Goal: Information Seeking & Learning: Learn about a topic

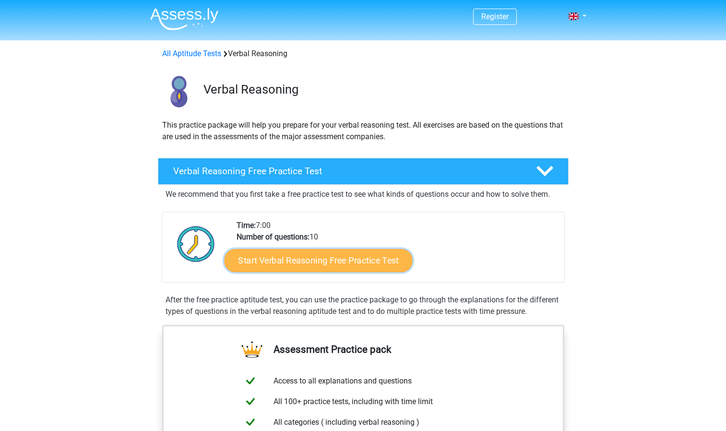
click at [262, 262] on link "Start Verbal Reasoning Free Practice Test" at bounding box center [318, 260] width 188 height 23
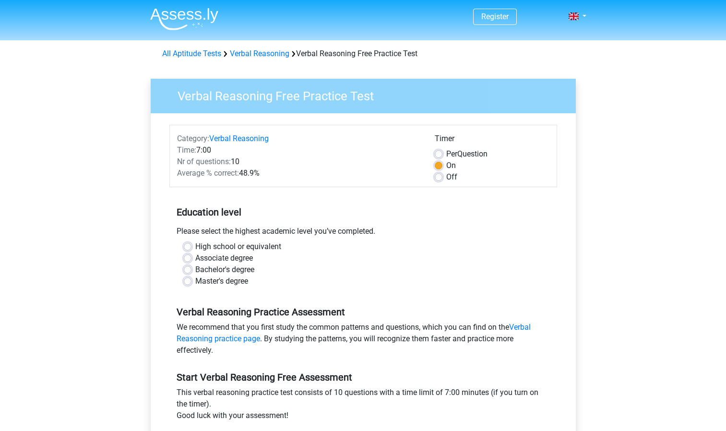
click at [195, 244] on label "High school or equivalent" at bounding box center [238, 247] width 86 height 12
click at [190, 244] on input "High school or equivalent" at bounding box center [188, 246] width 8 height 10
radio input "true"
click at [195, 270] on label "Bachelor's degree" at bounding box center [224, 270] width 59 height 12
click at [186, 270] on input "Bachelor's degree" at bounding box center [188, 269] width 8 height 10
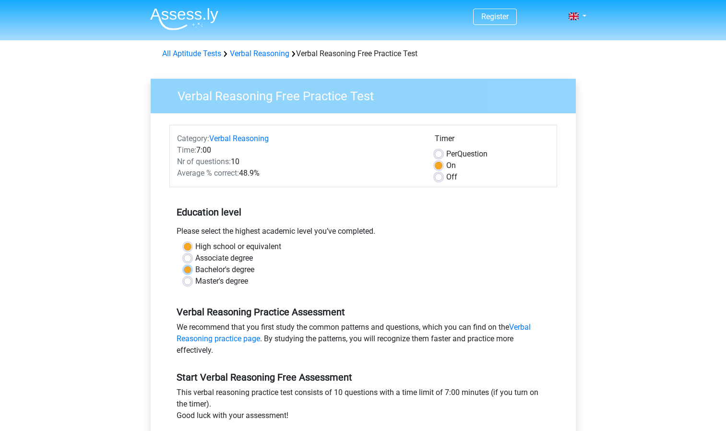
radio input "true"
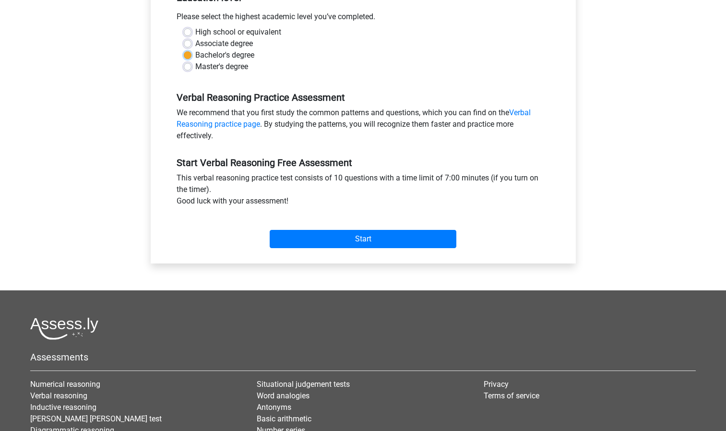
scroll to position [215, 0]
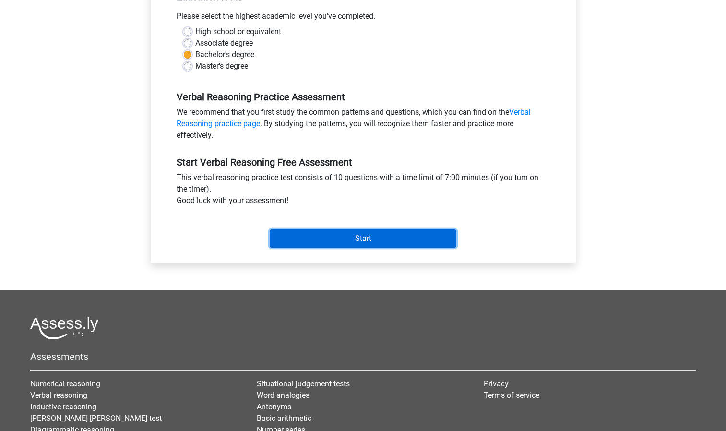
click at [299, 242] on input "Start" at bounding box center [363, 238] width 187 height 18
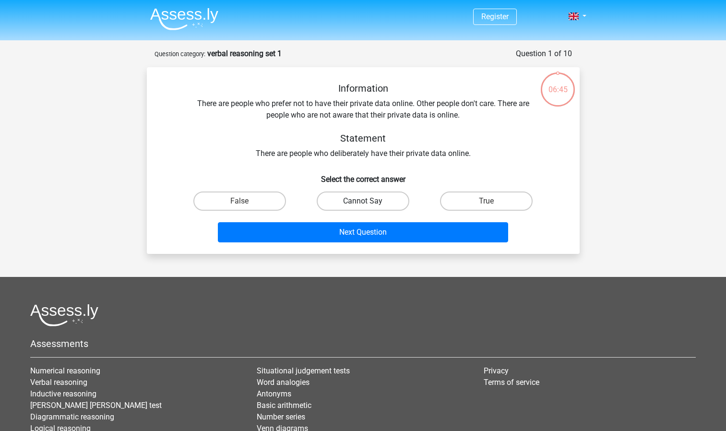
click at [374, 201] on label "Cannot Say" at bounding box center [363, 200] width 93 height 19
click at [369, 201] on input "Cannot Say" at bounding box center [366, 204] width 6 height 6
radio input "true"
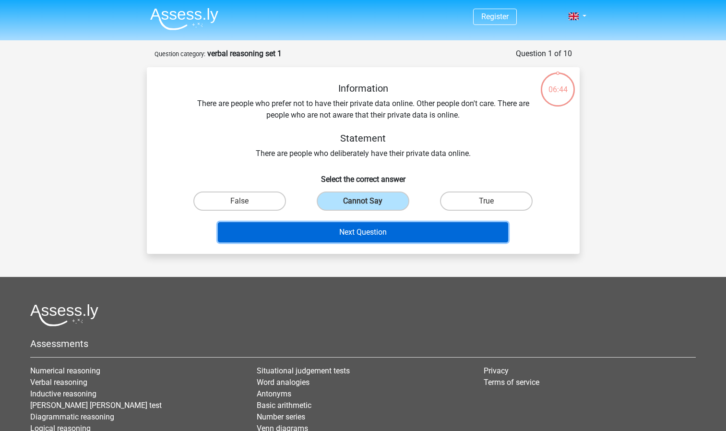
click at [363, 226] on button "Next Question" at bounding box center [363, 232] width 290 height 20
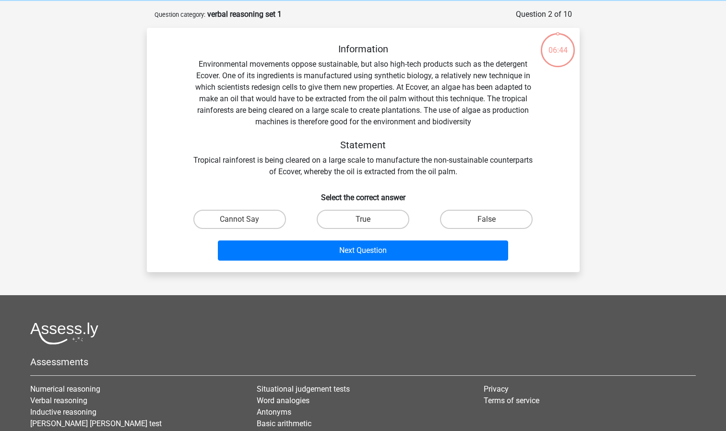
scroll to position [48, 0]
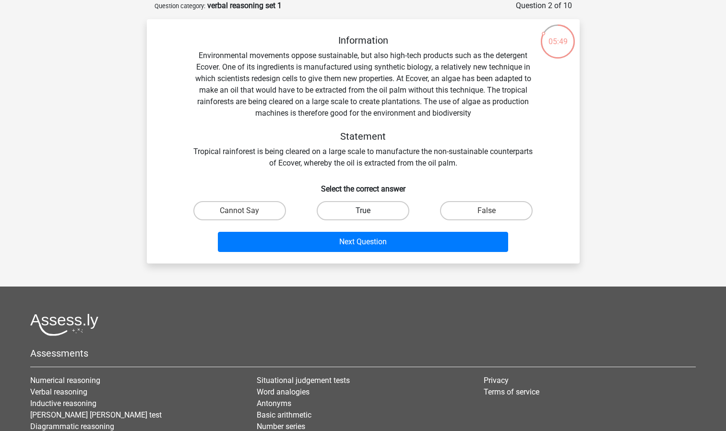
click at [355, 211] on label "True" at bounding box center [363, 210] width 93 height 19
click at [363, 211] on input "True" at bounding box center [366, 214] width 6 height 6
radio input "true"
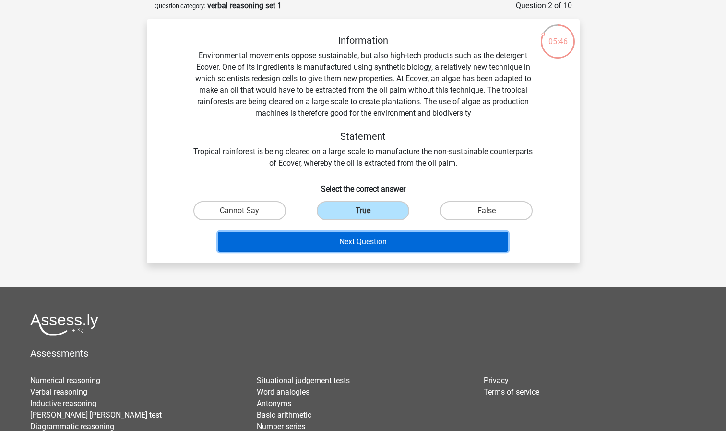
click at [334, 241] on button "Next Question" at bounding box center [363, 242] width 290 height 20
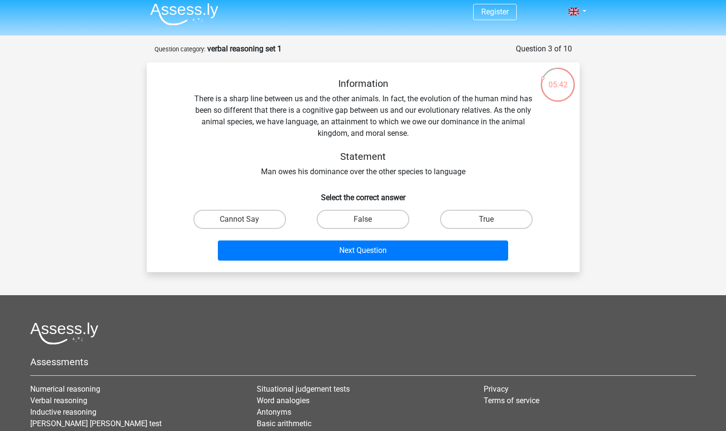
scroll to position [4, 0]
click at [469, 223] on label "True" at bounding box center [486, 219] width 93 height 19
click at [486, 223] on input "True" at bounding box center [489, 223] width 6 height 6
radio input "true"
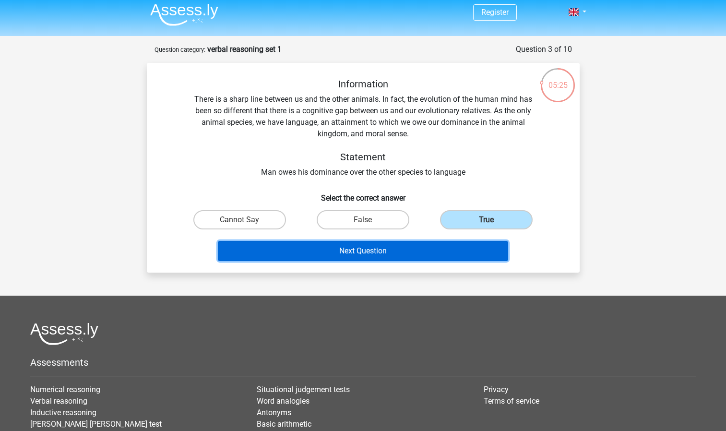
click at [430, 248] on button "Next Question" at bounding box center [363, 251] width 290 height 20
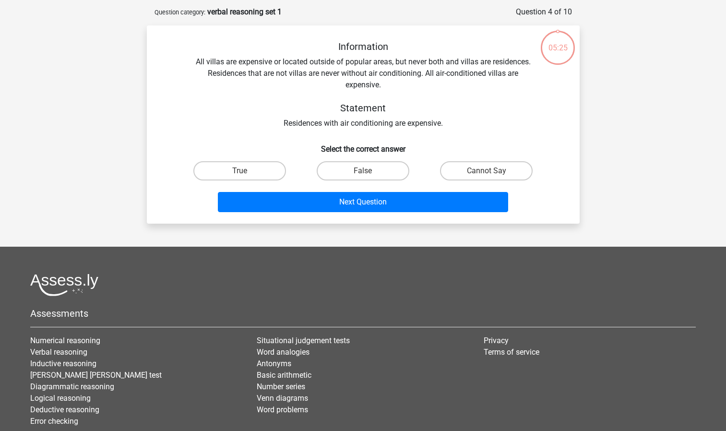
scroll to position [48, 0]
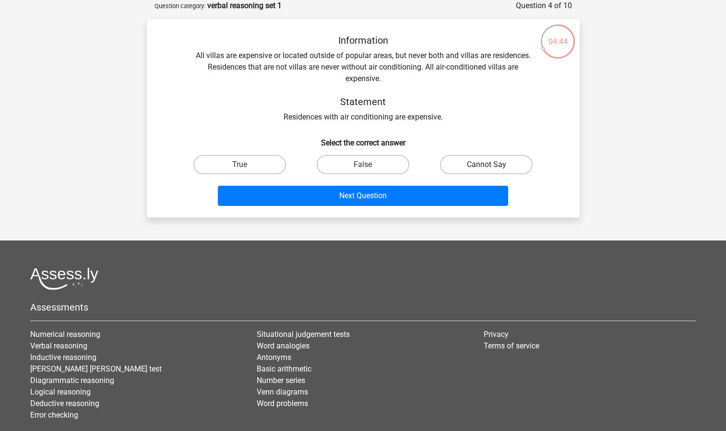
click at [458, 165] on label "Cannot Say" at bounding box center [486, 164] width 93 height 19
click at [486, 165] on input "Cannot Say" at bounding box center [489, 168] width 6 height 6
radio input "true"
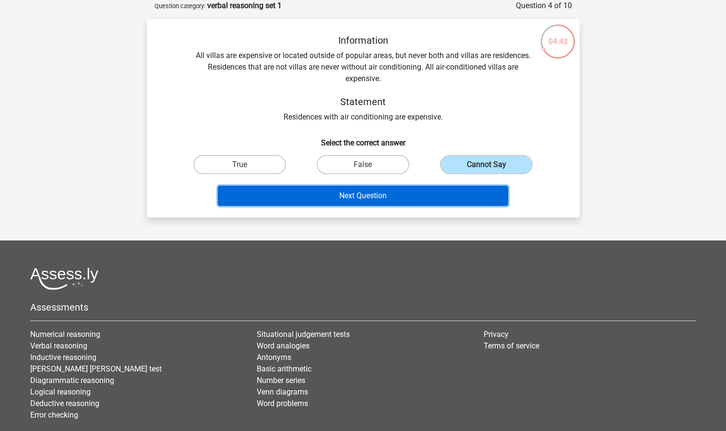
click at [402, 195] on button "Next Question" at bounding box center [363, 196] width 290 height 20
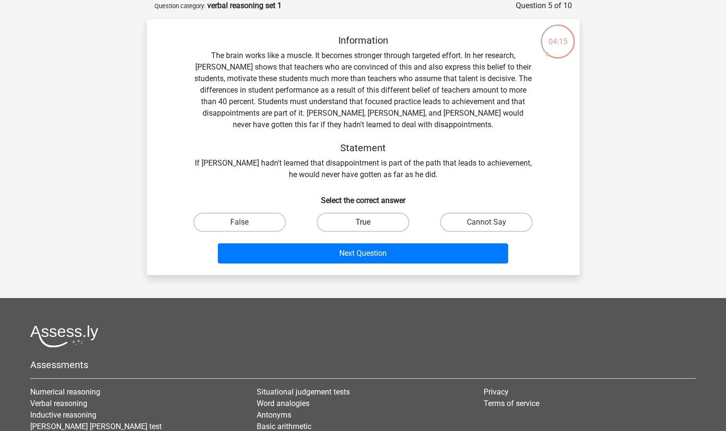
click at [361, 220] on label "True" at bounding box center [363, 221] width 93 height 19
click at [363, 222] on input "True" at bounding box center [366, 225] width 6 height 6
radio input "true"
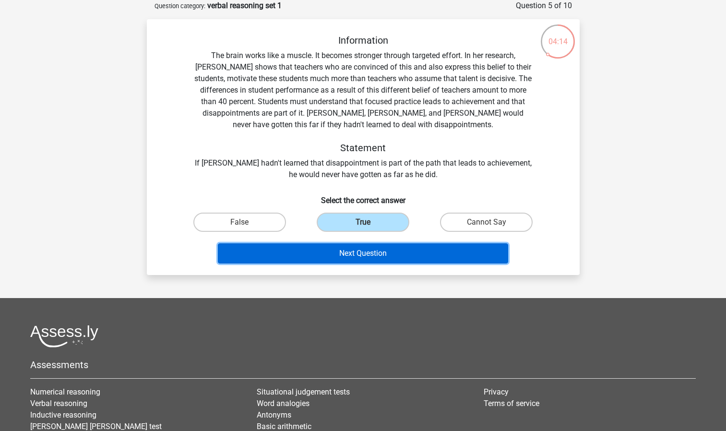
click at [347, 257] on button "Next Question" at bounding box center [363, 253] width 290 height 20
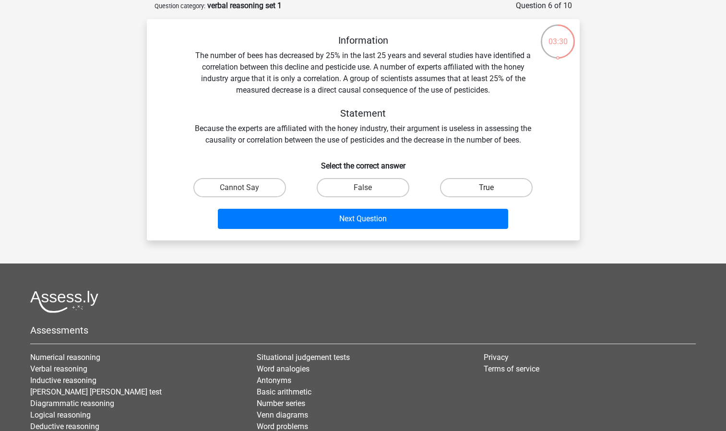
click at [456, 184] on label "True" at bounding box center [486, 187] width 93 height 19
click at [486, 188] on input "True" at bounding box center [489, 191] width 6 height 6
radio input "true"
click at [356, 190] on label "False" at bounding box center [363, 187] width 93 height 19
click at [363, 190] on input "False" at bounding box center [366, 191] width 6 height 6
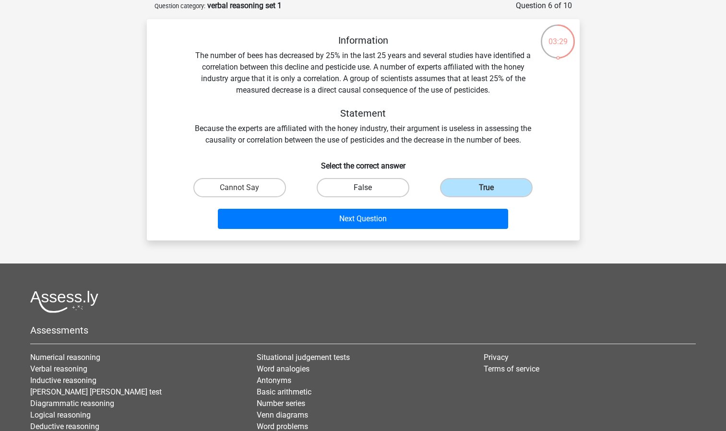
radio input "true"
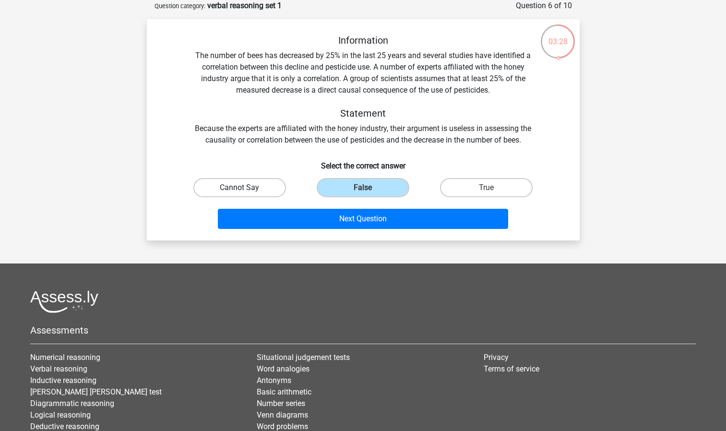
click at [236, 188] on label "Cannot Say" at bounding box center [239, 187] width 93 height 19
click at [239, 188] on input "Cannot Say" at bounding box center [242, 191] width 6 height 6
radio input "true"
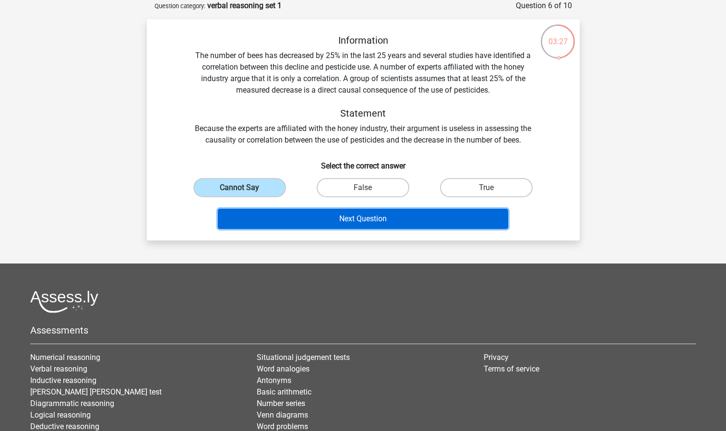
click at [258, 221] on button "Next Question" at bounding box center [363, 219] width 290 height 20
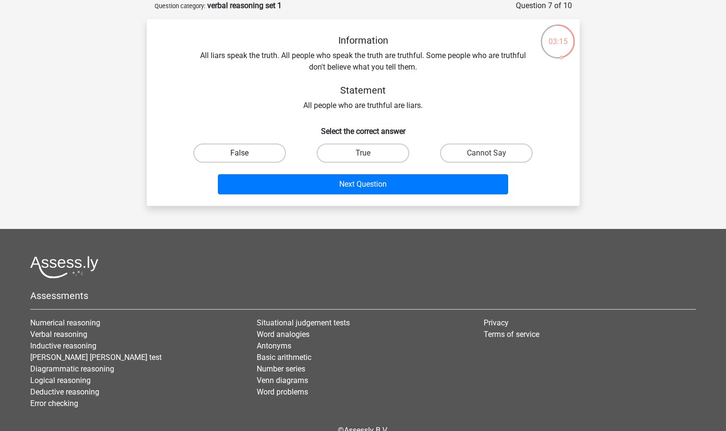
click at [252, 158] on label "False" at bounding box center [239, 152] width 93 height 19
click at [246, 158] on input "False" at bounding box center [242, 156] width 6 height 6
radio input "true"
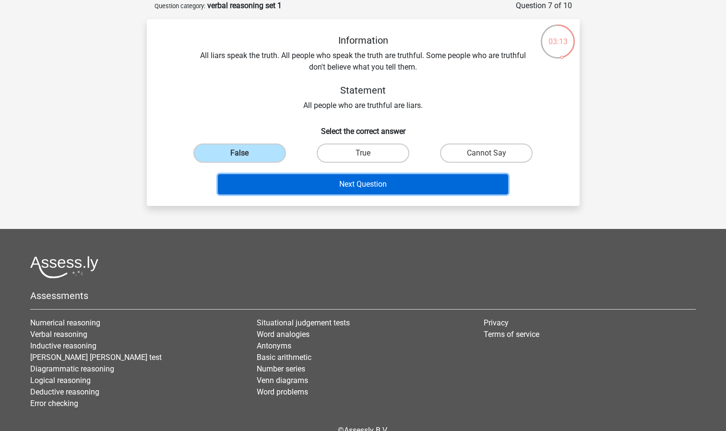
click at [248, 189] on button "Next Question" at bounding box center [363, 184] width 290 height 20
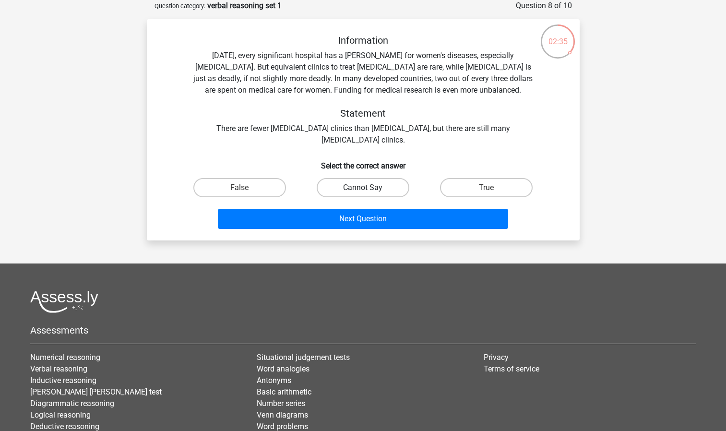
click at [347, 192] on label "Cannot Say" at bounding box center [363, 187] width 93 height 19
click at [363, 192] on input "Cannot Say" at bounding box center [366, 191] width 6 height 6
radio input "true"
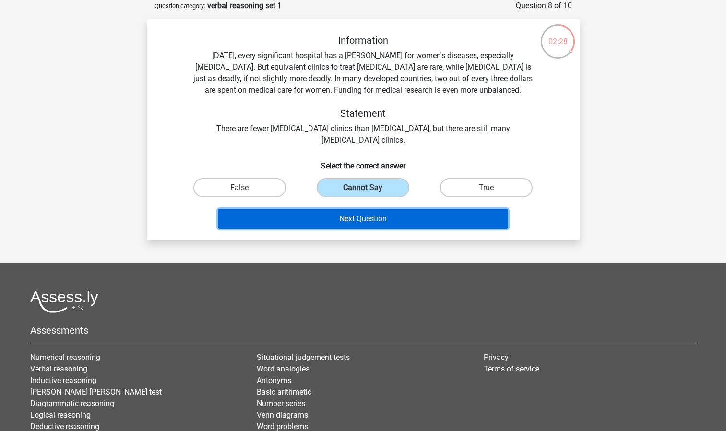
click at [384, 225] on button "Next Question" at bounding box center [363, 219] width 290 height 20
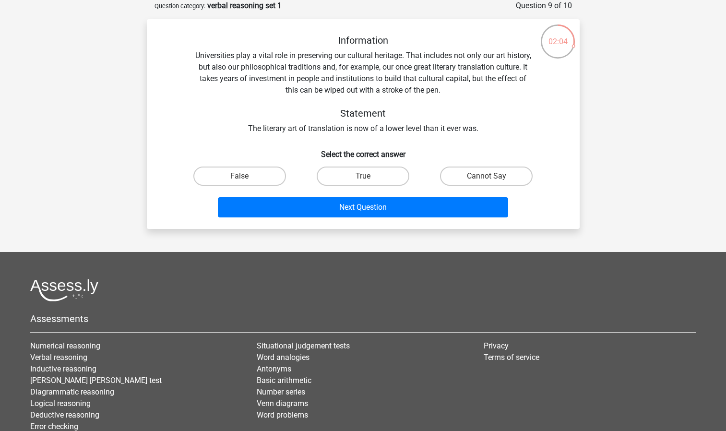
click at [249, 187] on div "False" at bounding box center [239, 176] width 123 height 27
click at [262, 173] on label "False" at bounding box center [239, 175] width 93 height 19
click at [246, 176] on input "False" at bounding box center [242, 179] width 6 height 6
radio input "true"
click at [261, 196] on div "Next Question" at bounding box center [363, 205] width 402 height 32
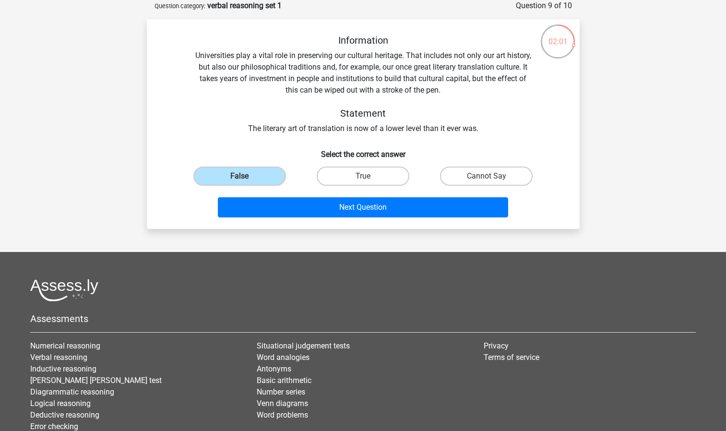
click at [261, 196] on div "Next Question" at bounding box center [363, 205] width 402 height 32
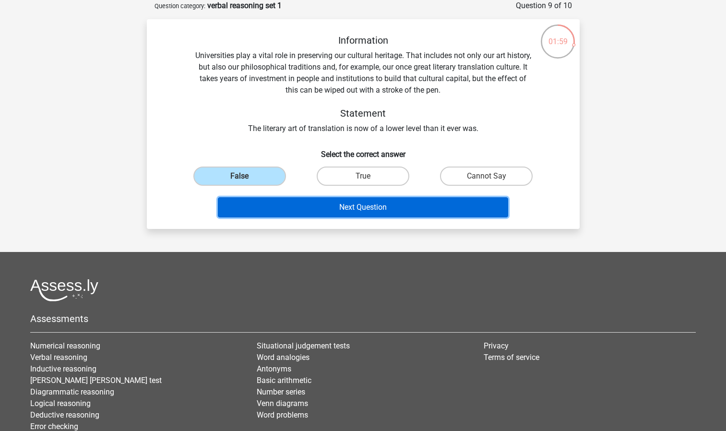
click at [345, 209] on button "Next Question" at bounding box center [363, 207] width 290 height 20
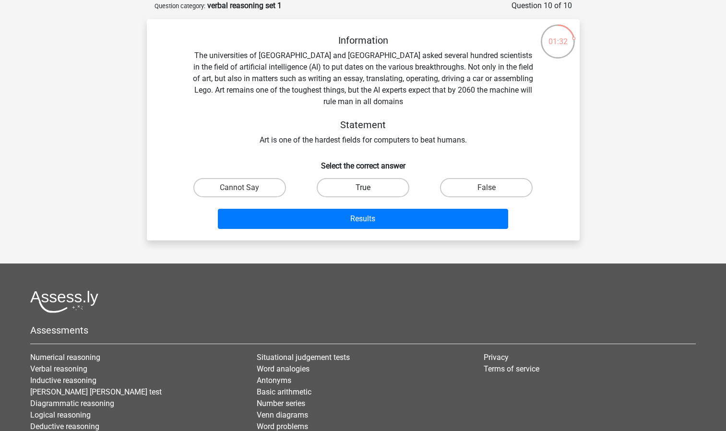
click at [379, 183] on label "True" at bounding box center [363, 187] width 93 height 19
click at [369, 188] on input "True" at bounding box center [366, 191] width 6 height 6
radio input "true"
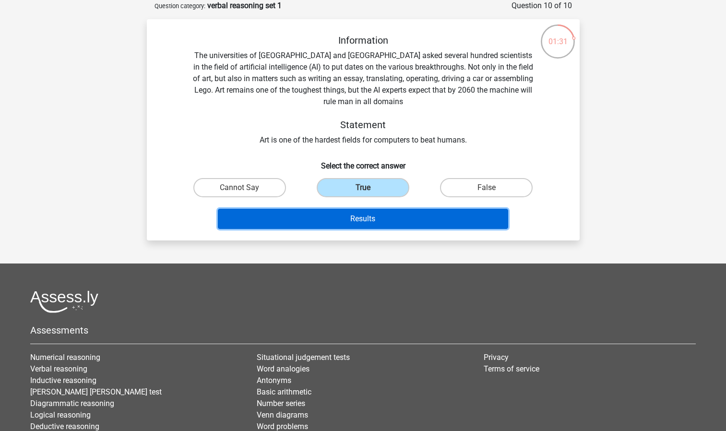
click at [375, 219] on button "Results" at bounding box center [363, 219] width 290 height 20
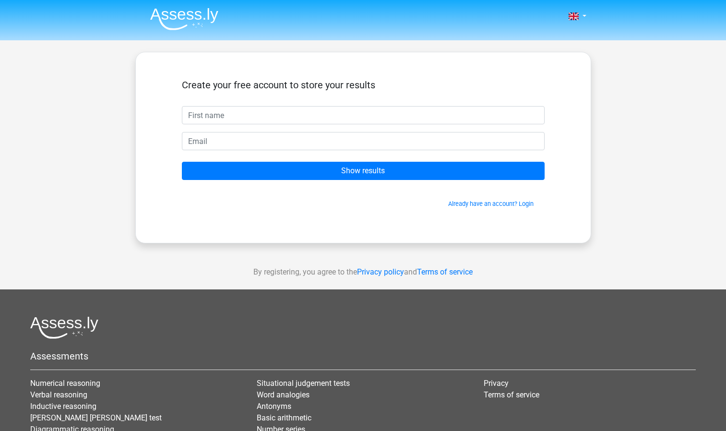
type input ","
type input "Mairi"
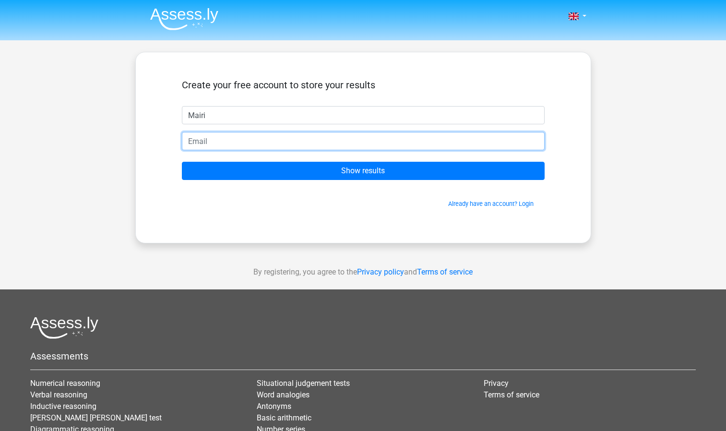
click at [262, 147] on input "email" at bounding box center [363, 141] width 363 height 18
type input "mairi12456@gmail.com"
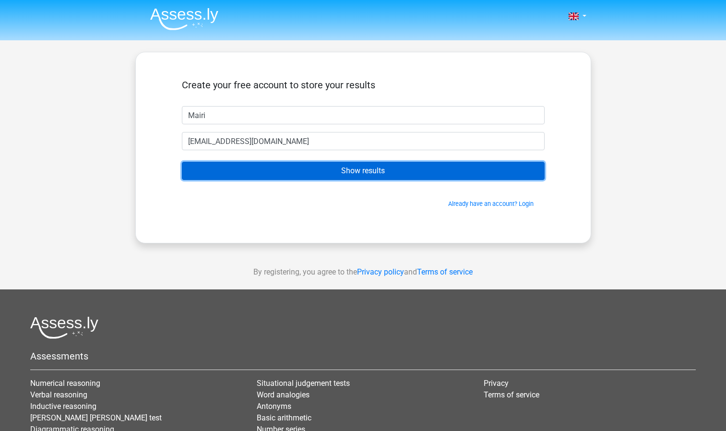
click at [274, 172] on input "Show results" at bounding box center [363, 171] width 363 height 18
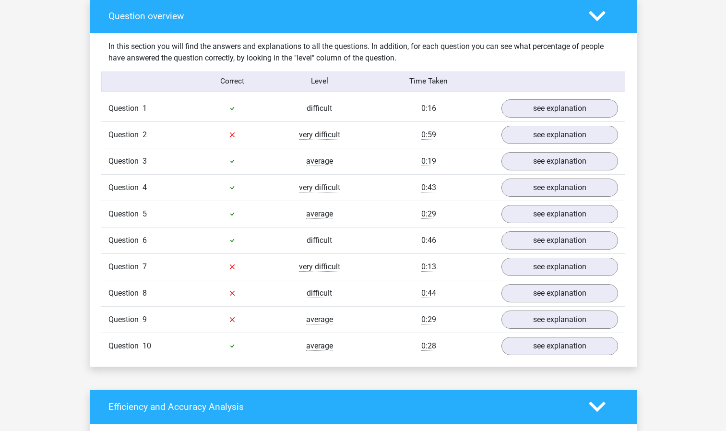
scroll to position [713, 0]
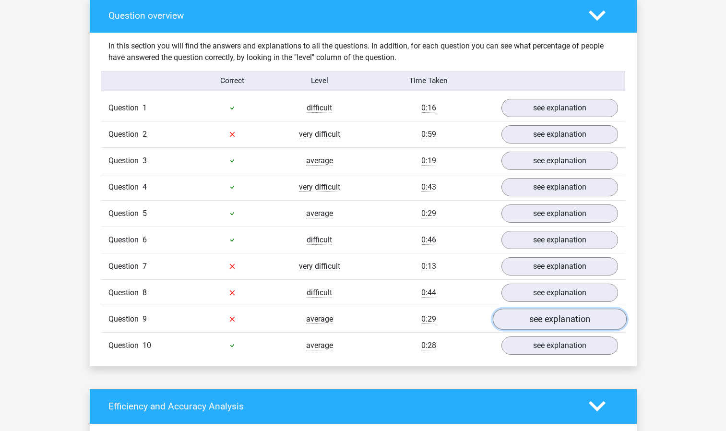
click at [509, 325] on link "see explanation" at bounding box center [559, 318] width 134 height 21
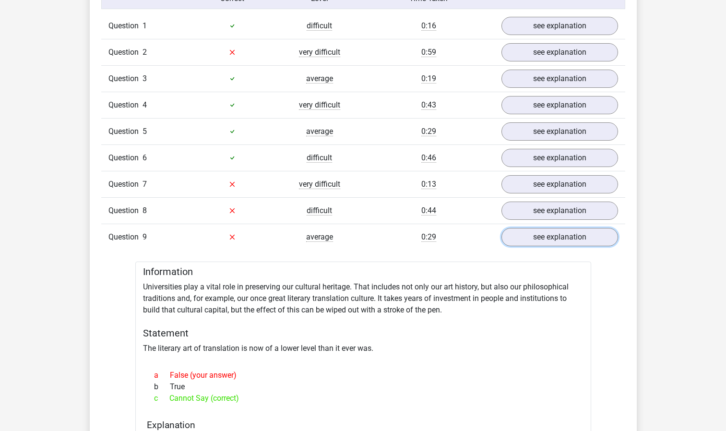
scroll to position [794, 0]
click at [518, 214] on link "see explanation" at bounding box center [559, 211] width 134 height 21
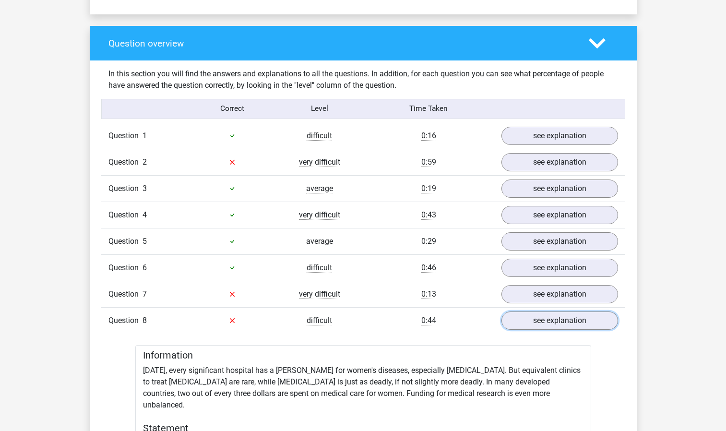
scroll to position [680, 0]
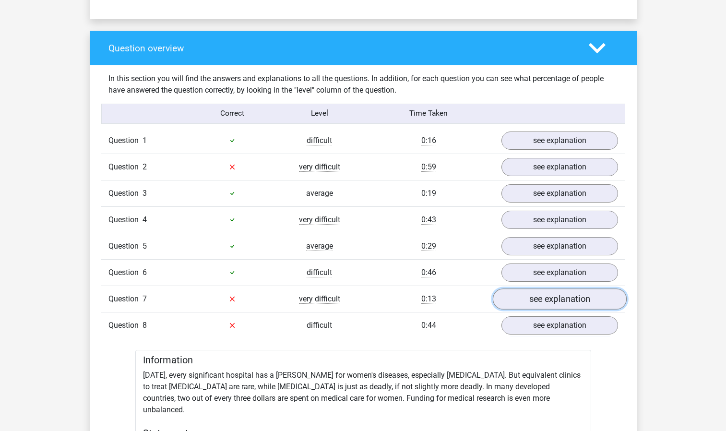
click at [528, 300] on link "see explanation" at bounding box center [559, 298] width 134 height 21
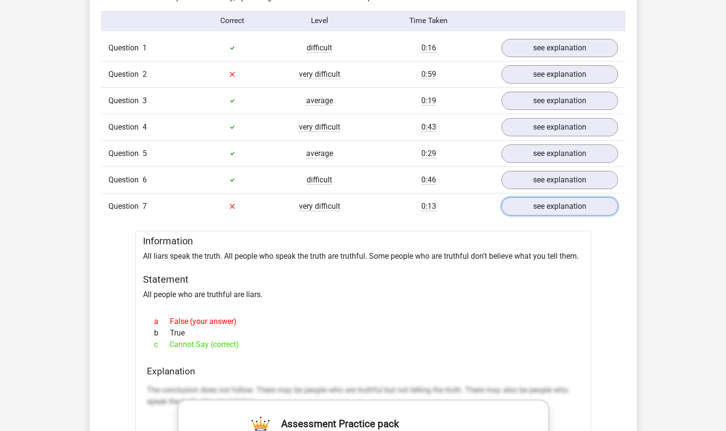
scroll to position [774, 0]
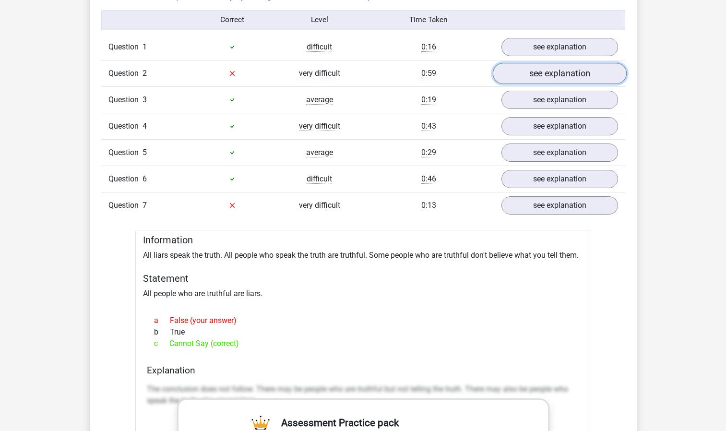
click at [499, 77] on link "see explanation" at bounding box center [559, 73] width 134 height 21
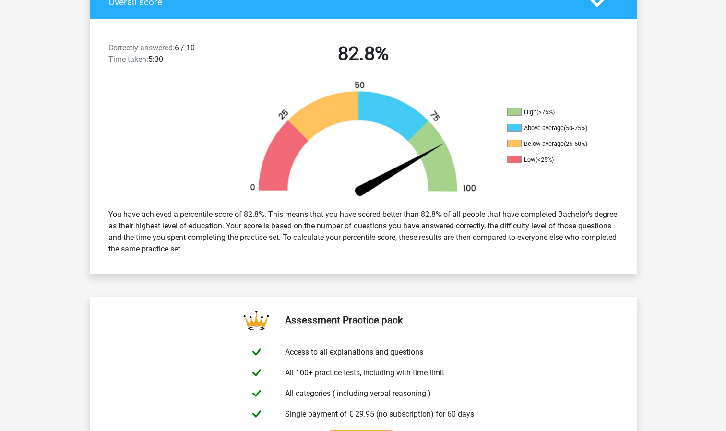
scroll to position [0, 0]
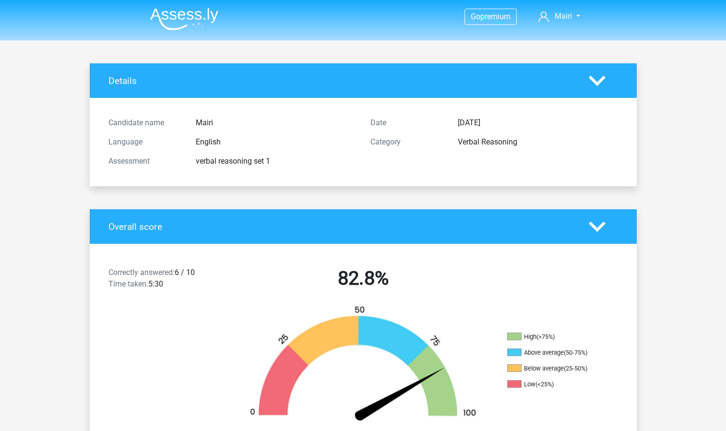
click at [176, 15] on img at bounding box center [184, 19] width 68 height 23
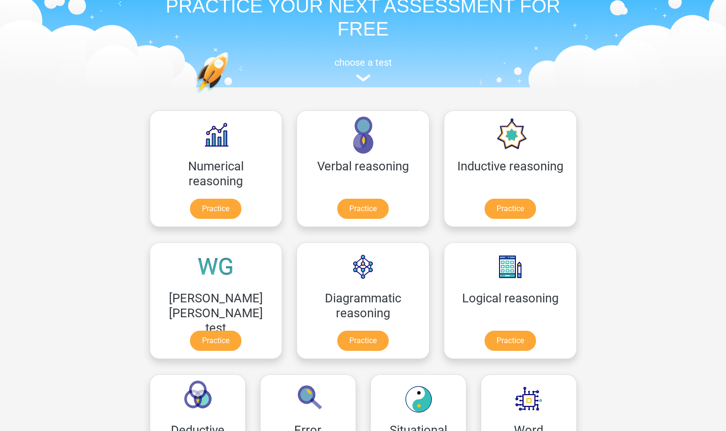
scroll to position [48, 0]
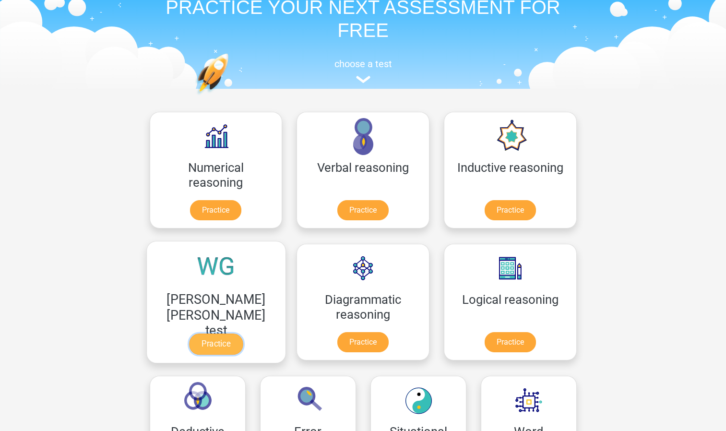
click at [243, 333] on link "Practice" at bounding box center [216, 343] width 54 height 21
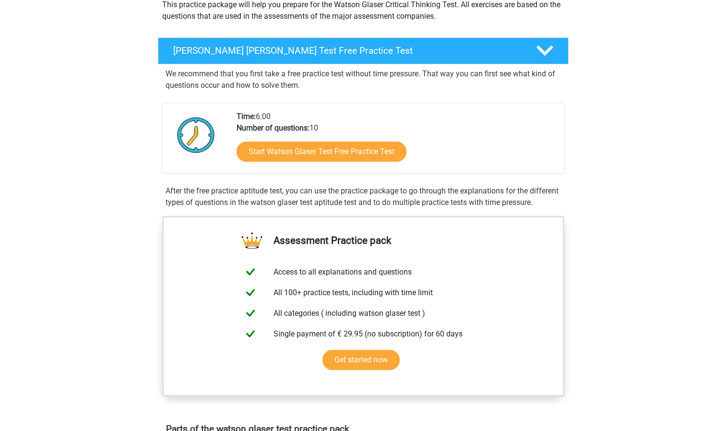
scroll to position [121, 0]
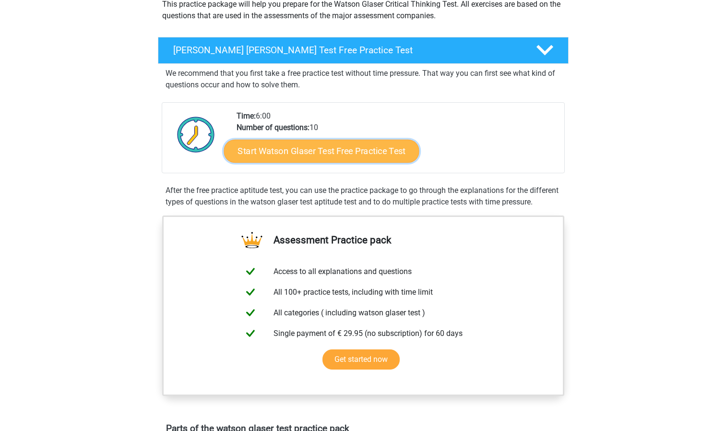
click at [293, 156] on link "Start Watson Glaser Test Free Practice Test" at bounding box center [321, 151] width 195 height 23
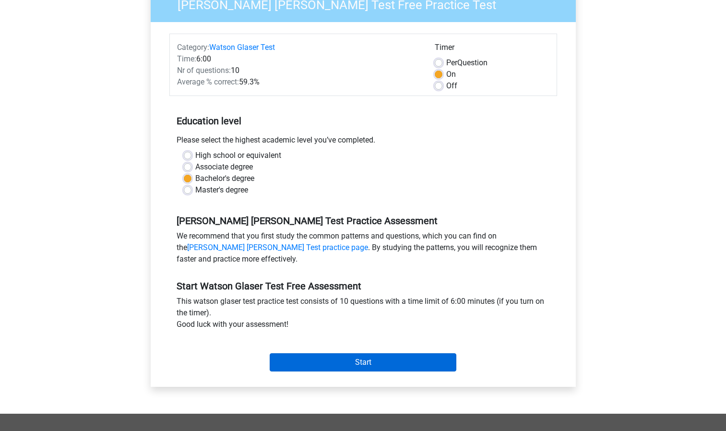
scroll to position [90, 0]
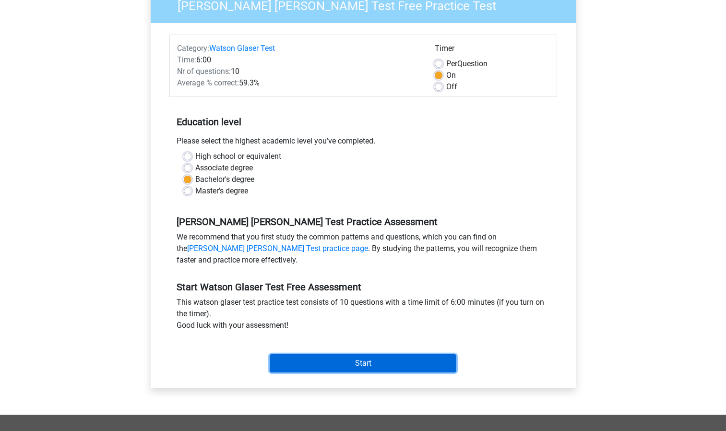
click at [337, 365] on input "Start" at bounding box center [363, 363] width 187 height 18
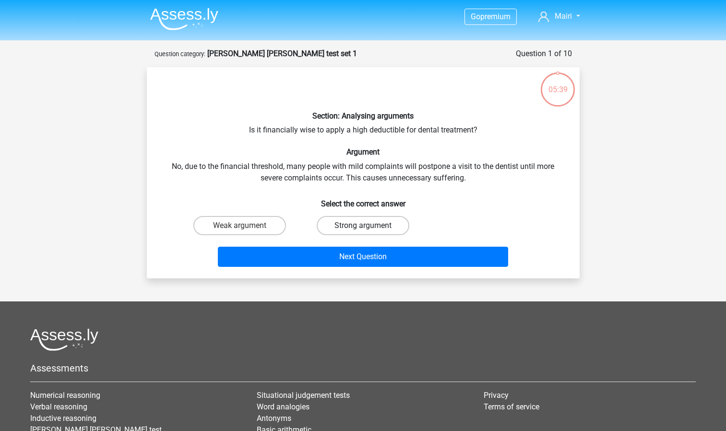
click at [385, 234] on label "Strong argument" at bounding box center [363, 225] width 93 height 19
click at [369, 232] on input "Strong argument" at bounding box center [366, 228] width 6 height 6
radio input "true"
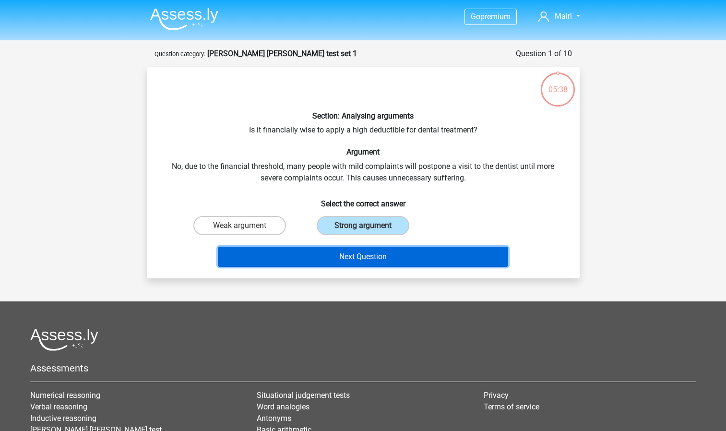
click at [373, 254] on button "Next Question" at bounding box center [363, 257] width 290 height 20
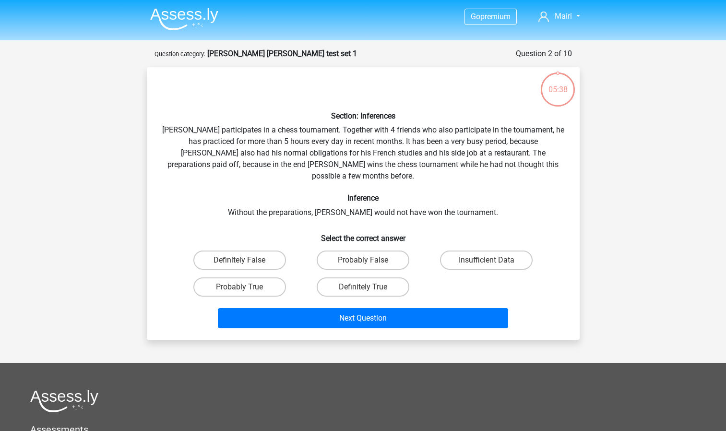
scroll to position [48, 0]
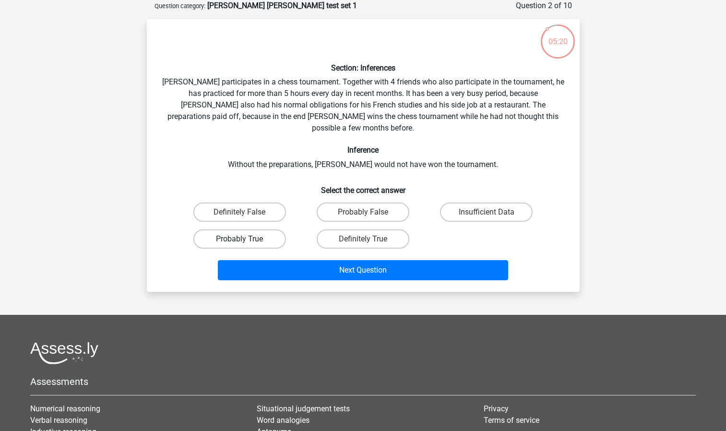
click at [257, 229] on label "Probably True" at bounding box center [239, 238] width 93 height 19
click at [246, 239] on input "Probably True" at bounding box center [242, 242] width 6 height 6
radio input "true"
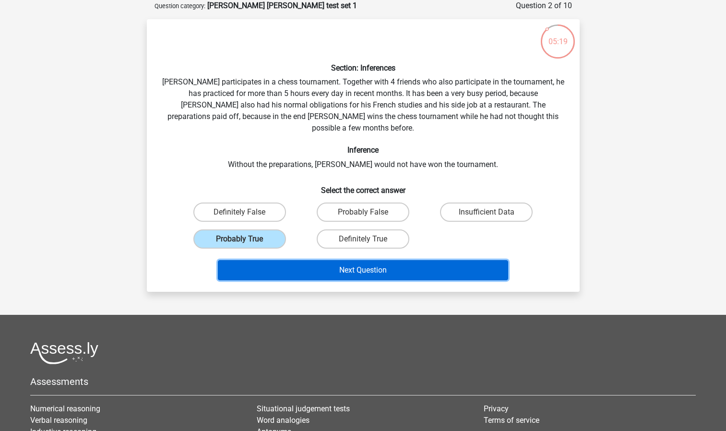
click at [298, 262] on button "Next Question" at bounding box center [363, 270] width 290 height 20
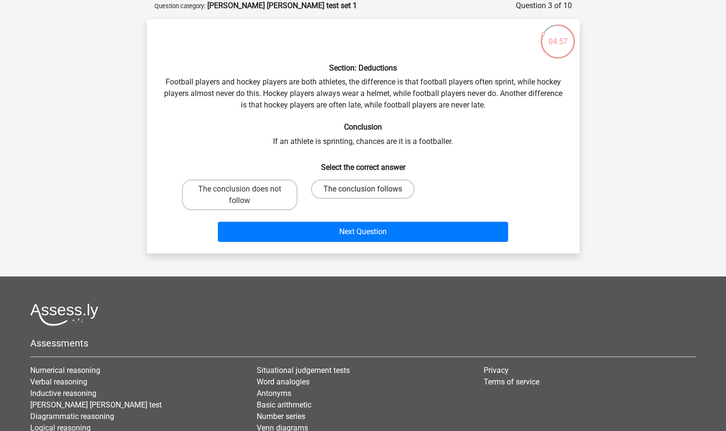
click at [350, 187] on label "The conclusion follows" at bounding box center [363, 188] width 104 height 19
click at [363, 189] on input "The conclusion follows" at bounding box center [366, 192] width 6 height 6
radio input "true"
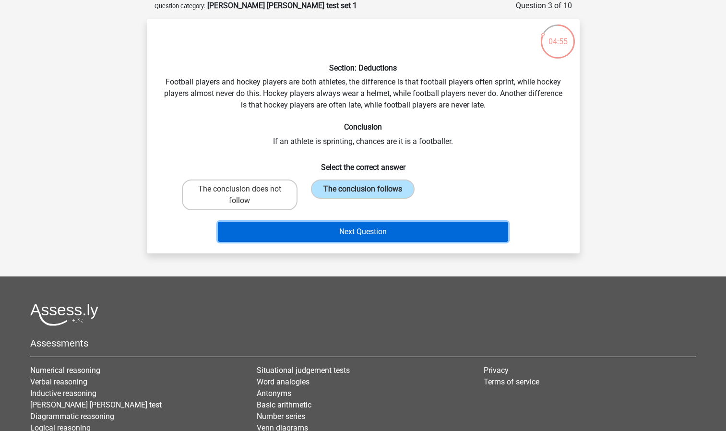
click at [351, 239] on button "Next Question" at bounding box center [363, 232] width 290 height 20
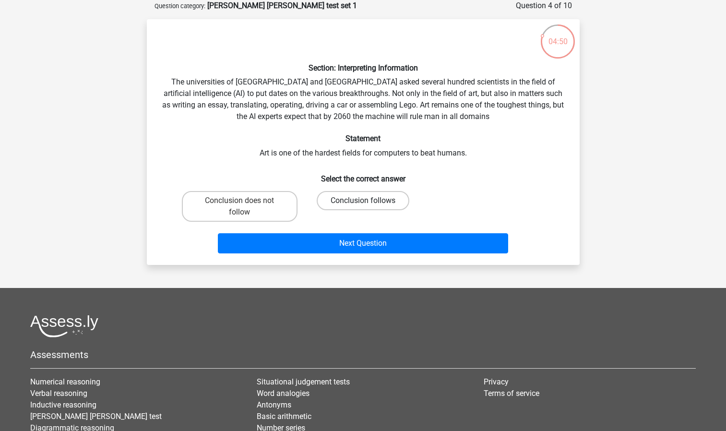
click at [345, 207] on label "Conclusion follows" at bounding box center [363, 200] width 93 height 19
click at [363, 207] on input "Conclusion follows" at bounding box center [366, 204] width 6 height 6
radio input "true"
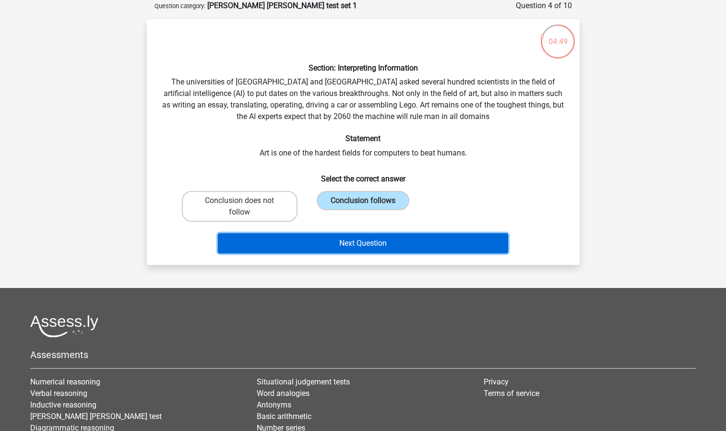
click at [363, 250] on button "Next Question" at bounding box center [363, 243] width 290 height 20
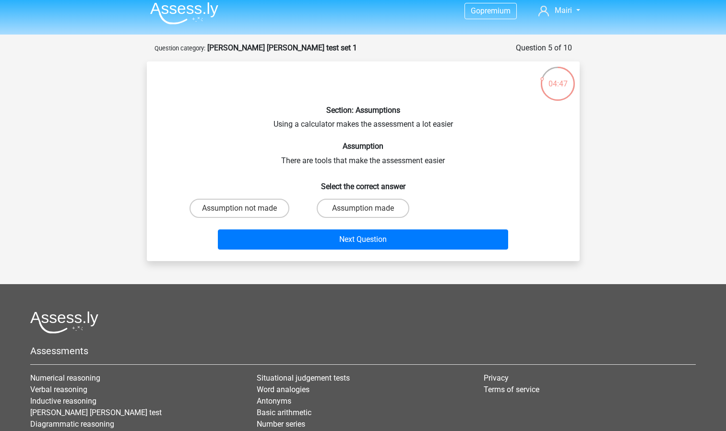
scroll to position [0, 0]
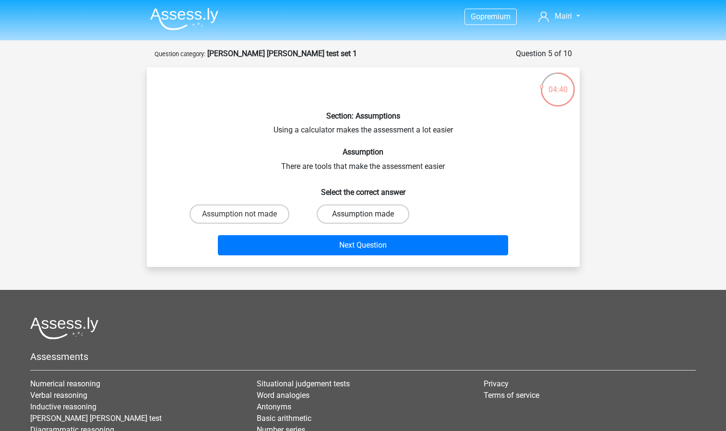
click at [348, 219] on label "Assumption made" at bounding box center [363, 213] width 93 height 19
click at [363, 219] on input "Assumption made" at bounding box center [366, 217] width 6 height 6
radio input "true"
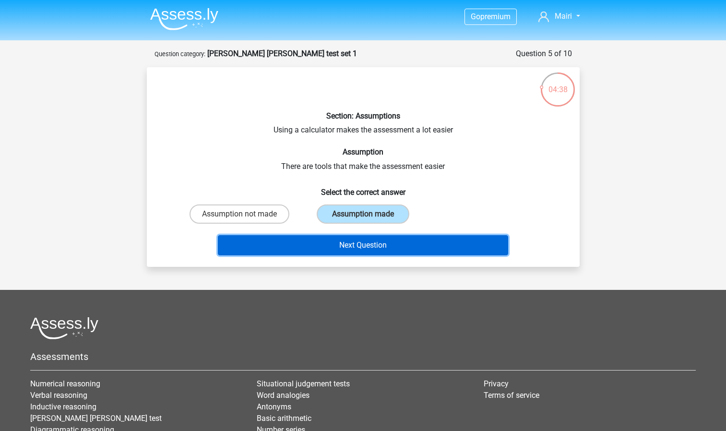
click at [364, 250] on button "Next Question" at bounding box center [363, 245] width 290 height 20
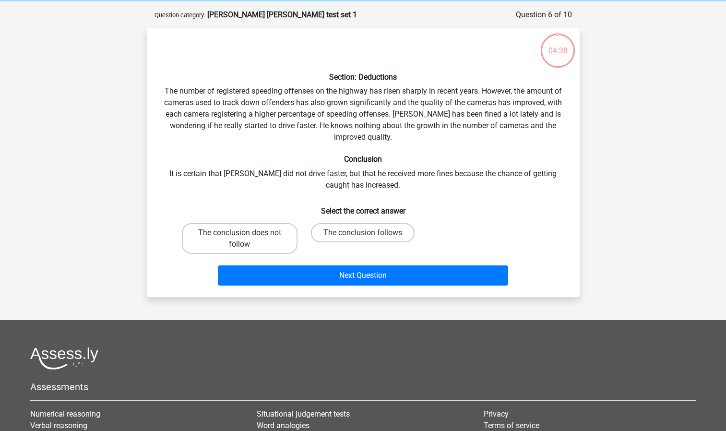
scroll to position [48, 0]
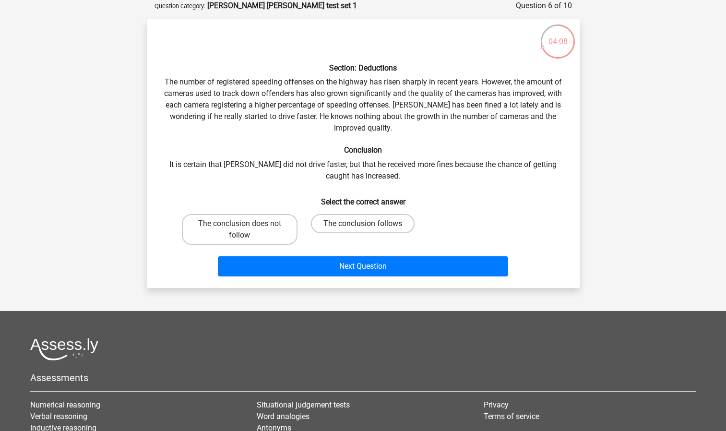
drag, startPoint x: 356, startPoint y: 229, endPoint x: 343, endPoint y: 226, distance: 13.2
click at [343, 226] on label "The conclusion follows" at bounding box center [363, 223] width 104 height 19
click at [363, 226] on input "The conclusion follows" at bounding box center [366, 227] width 6 height 6
radio input "true"
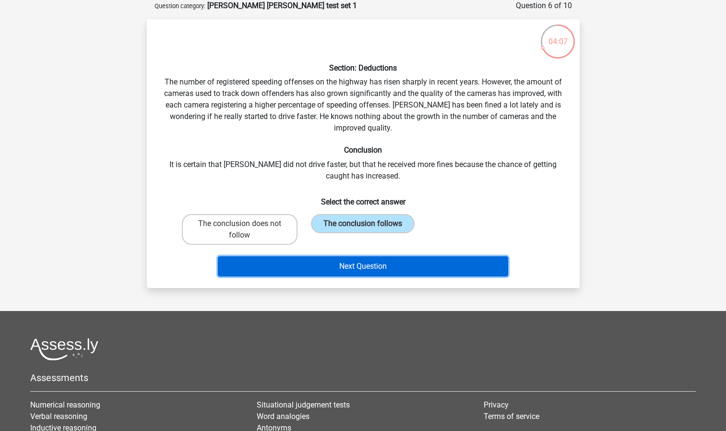
click at [337, 269] on button "Next Question" at bounding box center [363, 266] width 290 height 20
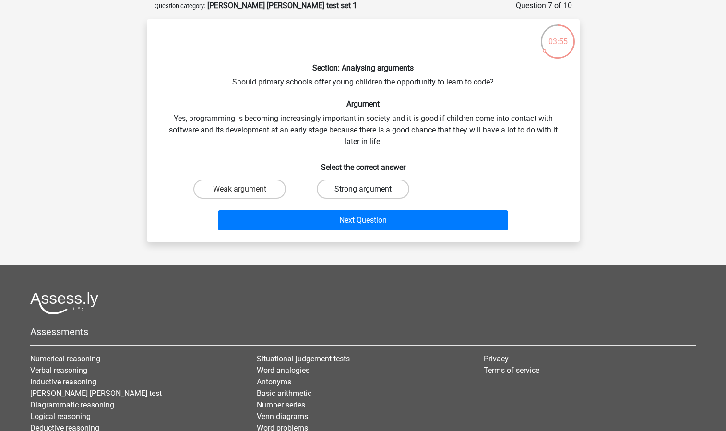
click at [342, 192] on label "Strong argument" at bounding box center [363, 188] width 93 height 19
click at [363, 192] on input "Strong argument" at bounding box center [366, 192] width 6 height 6
radio input "true"
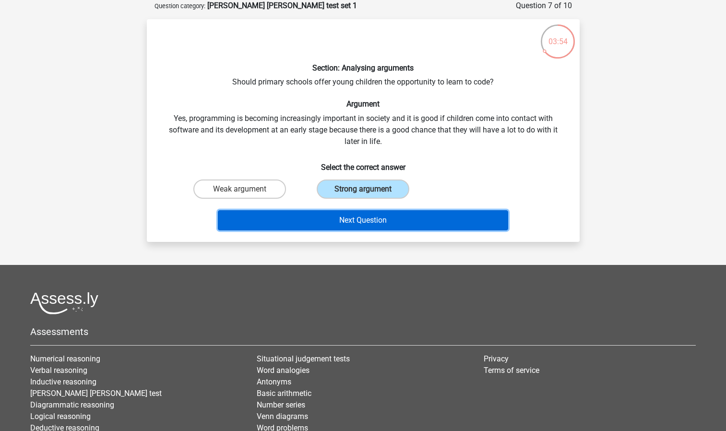
click at [345, 215] on button "Next Question" at bounding box center [363, 220] width 290 height 20
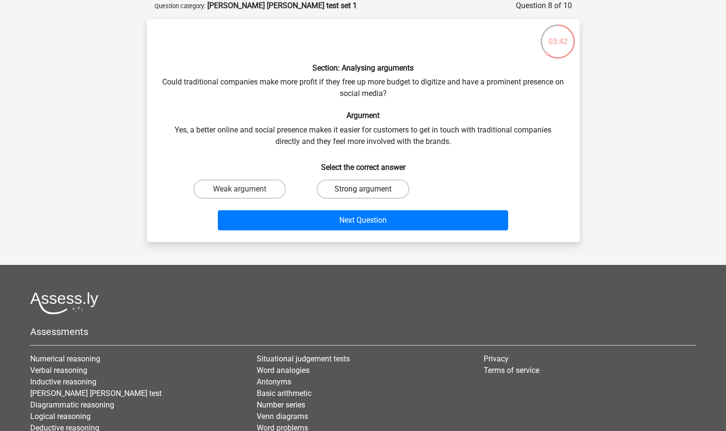
click at [348, 196] on label "Strong argument" at bounding box center [363, 188] width 93 height 19
click at [363, 195] on input "Strong argument" at bounding box center [366, 192] width 6 height 6
radio input "true"
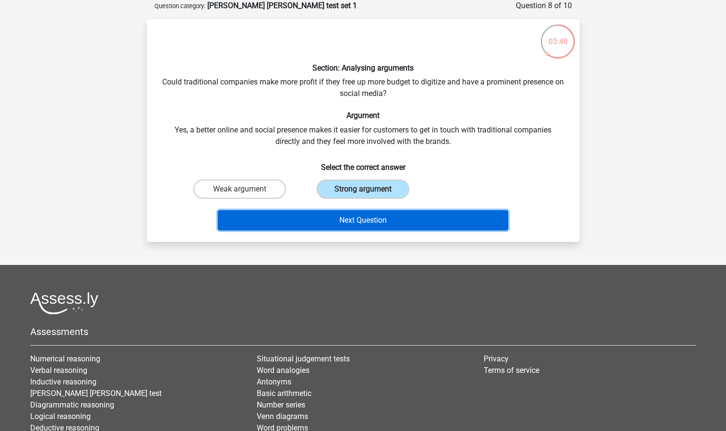
click at [354, 217] on button "Next Question" at bounding box center [363, 220] width 290 height 20
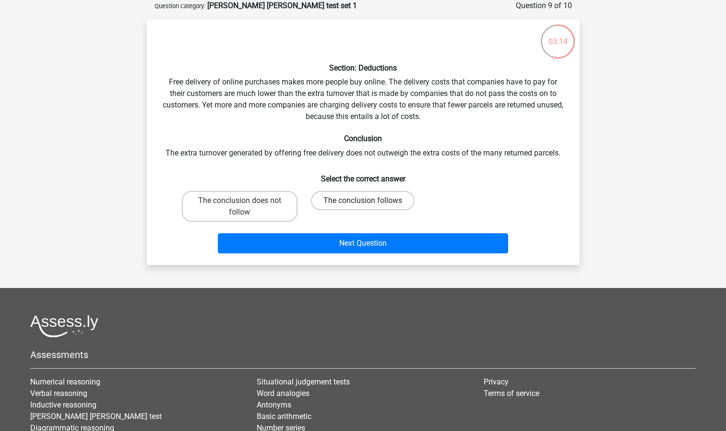
click at [354, 205] on label "The conclusion follows" at bounding box center [363, 200] width 104 height 19
click at [363, 205] on input "The conclusion follows" at bounding box center [366, 204] width 6 height 6
radio input "true"
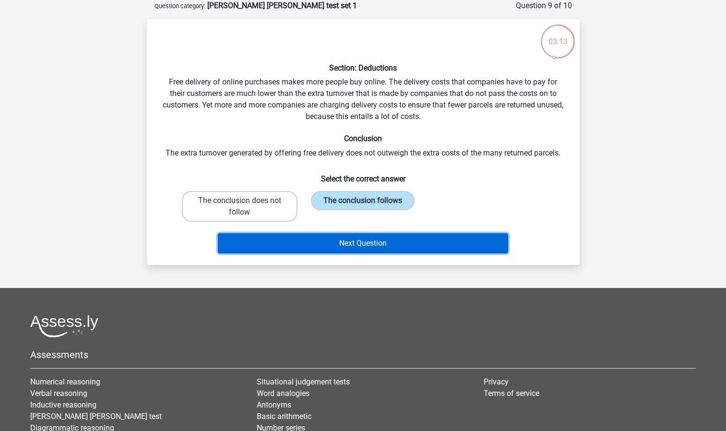
click at [353, 247] on button "Next Question" at bounding box center [363, 243] width 290 height 20
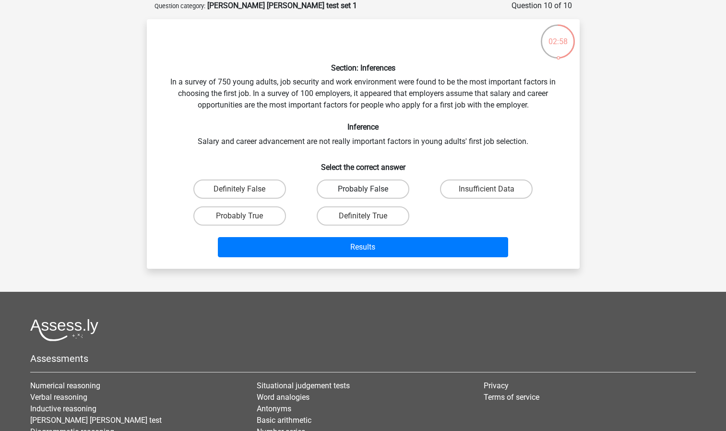
click at [368, 196] on label "Probably False" at bounding box center [363, 188] width 93 height 19
click at [368, 195] on input "Probably False" at bounding box center [366, 192] width 6 height 6
radio input "true"
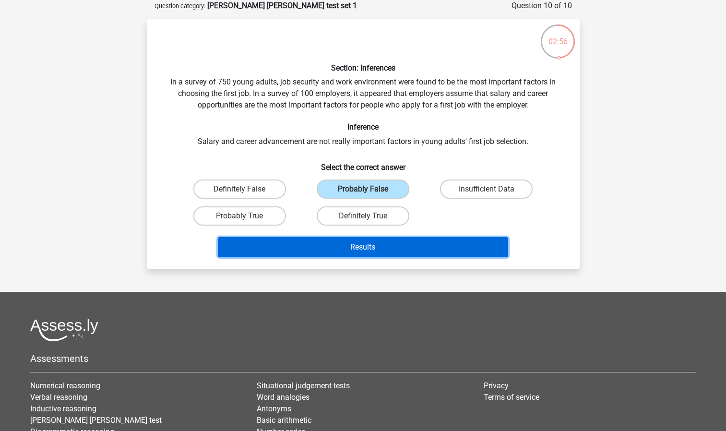
click at [359, 246] on button "Results" at bounding box center [363, 247] width 290 height 20
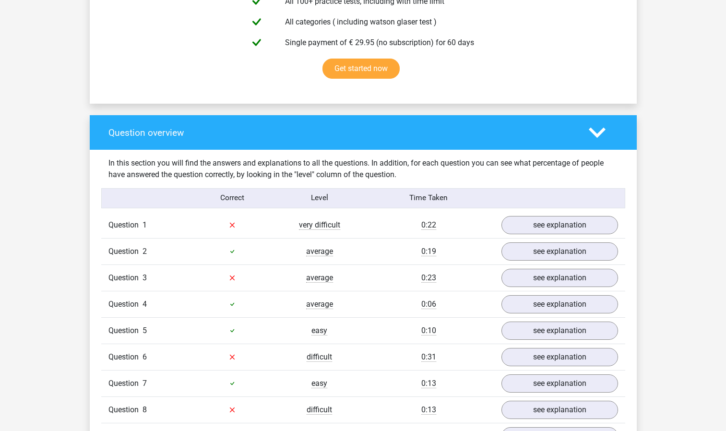
scroll to position [622, 0]
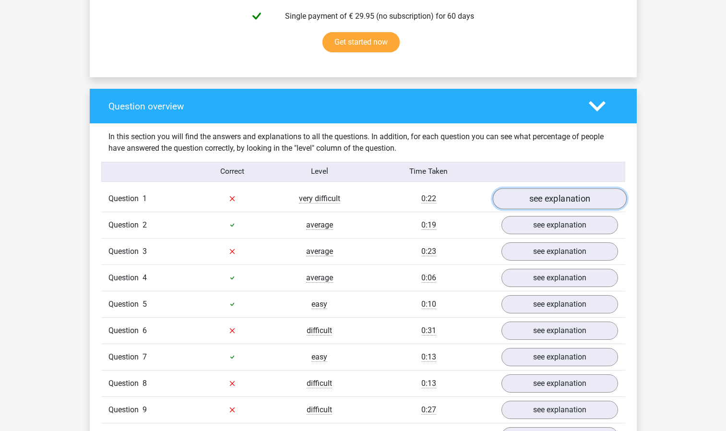
click at [535, 203] on link "see explanation" at bounding box center [559, 198] width 134 height 21
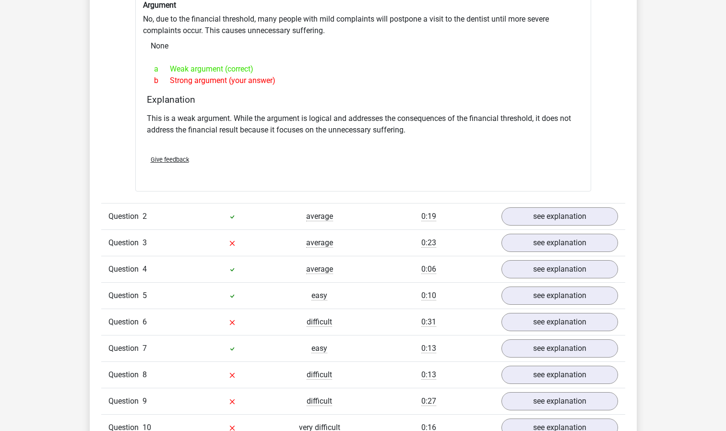
scroll to position [887, 0]
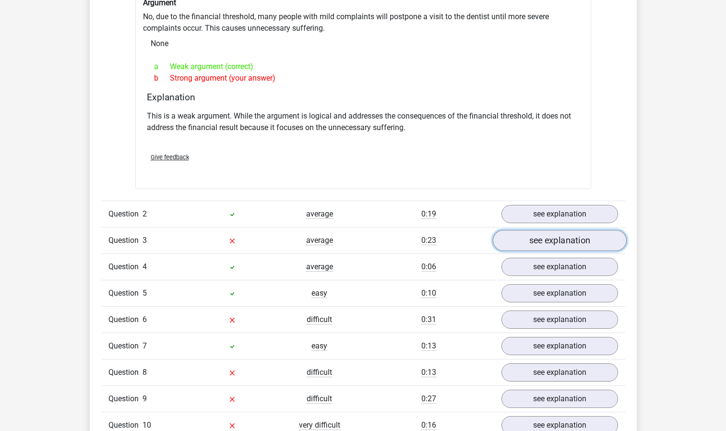
click at [509, 246] on link "see explanation" at bounding box center [559, 240] width 134 height 21
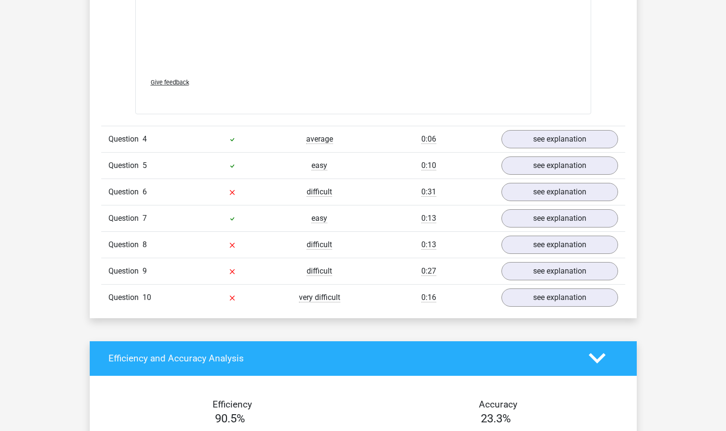
scroll to position [1531, 0]
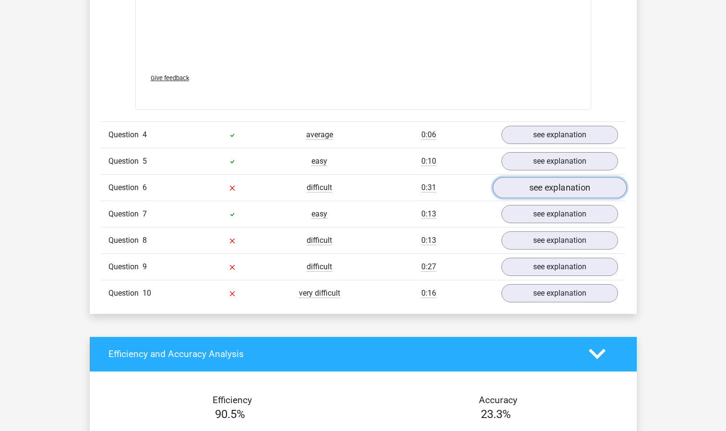
click at [509, 193] on link "see explanation" at bounding box center [559, 187] width 134 height 21
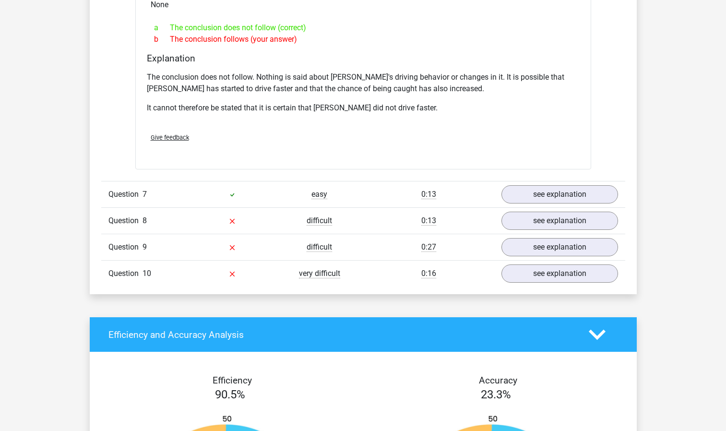
scroll to position [1918, 0]
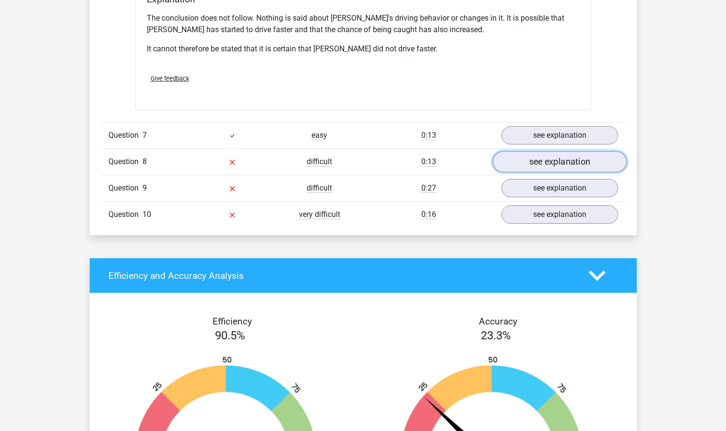
click at [554, 157] on link "see explanation" at bounding box center [559, 161] width 134 height 21
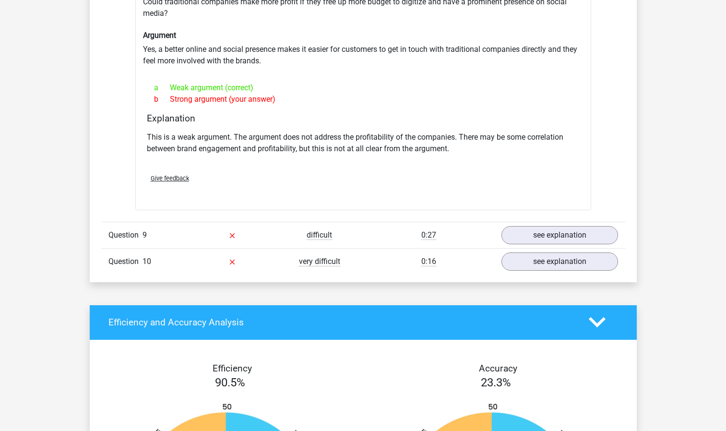
scroll to position [2131, 0]
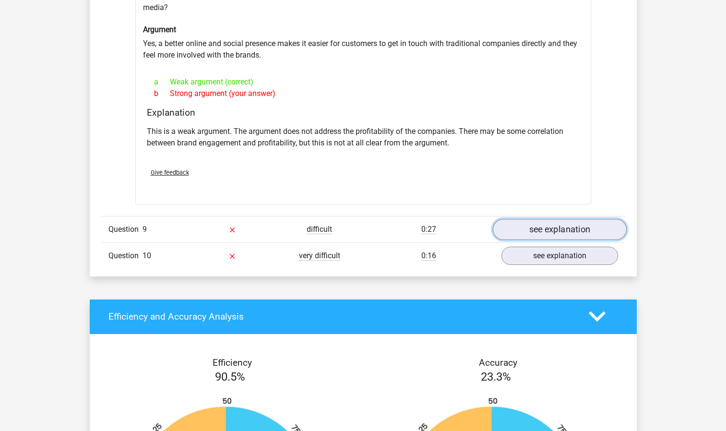
click at [581, 226] on link "see explanation" at bounding box center [559, 229] width 134 height 21
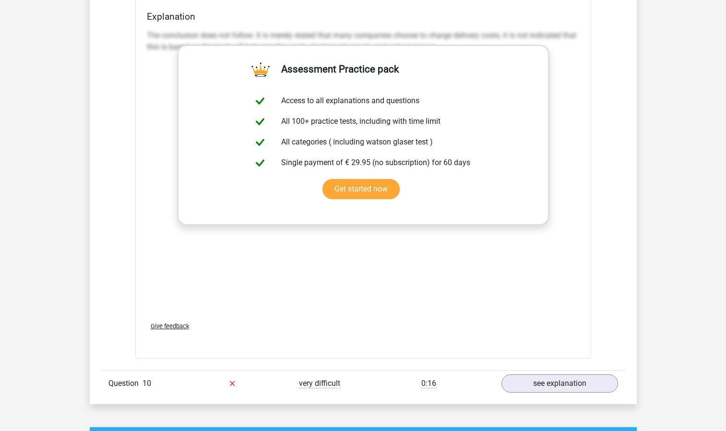
scroll to position [2547, 0]
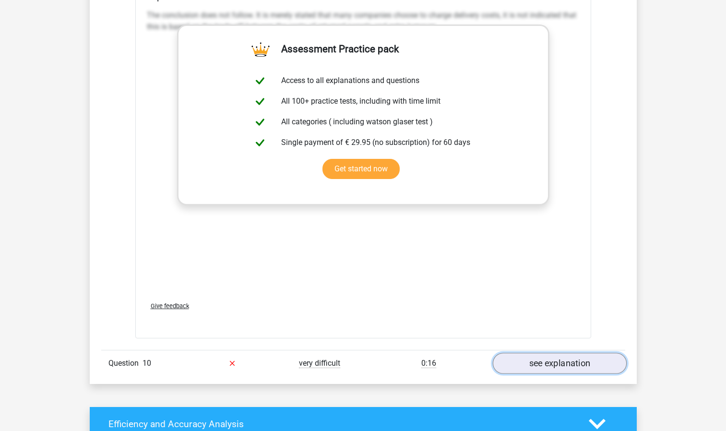
click at [548, 353] on link "see explanation" at bounding box center [559, 363] width 134 height 21
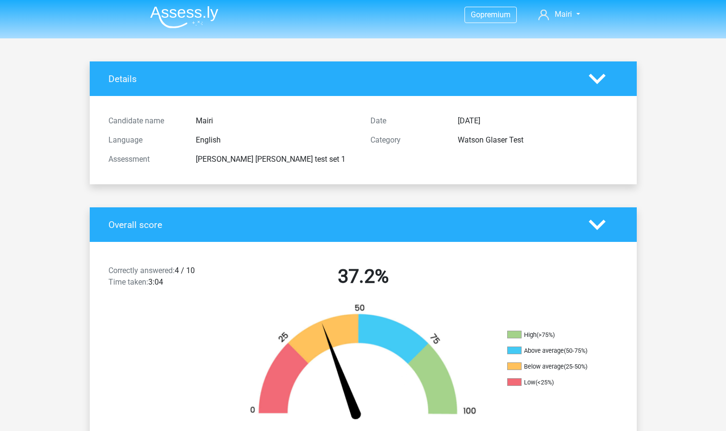
scroll to position [0, 0]
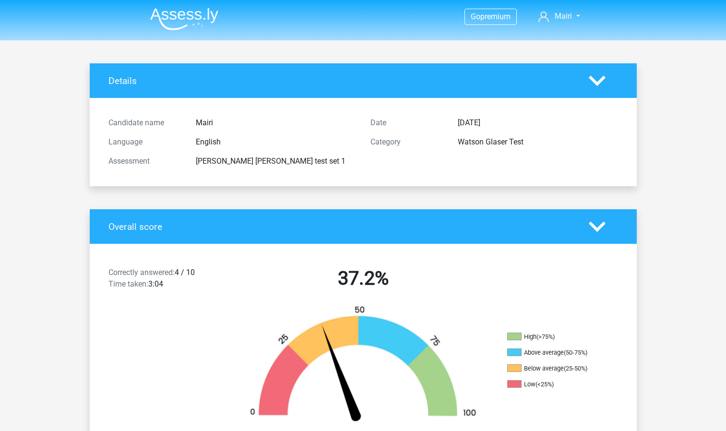
click at [162, 25] on img at bounding box center [184, 19] width 68 height 23
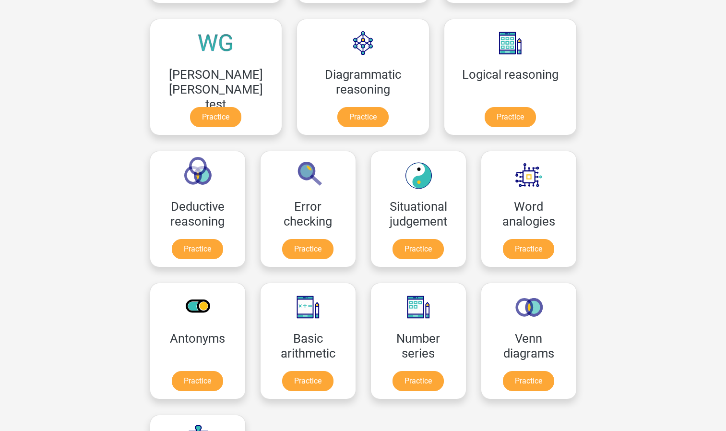
scroll to position [274, 0]
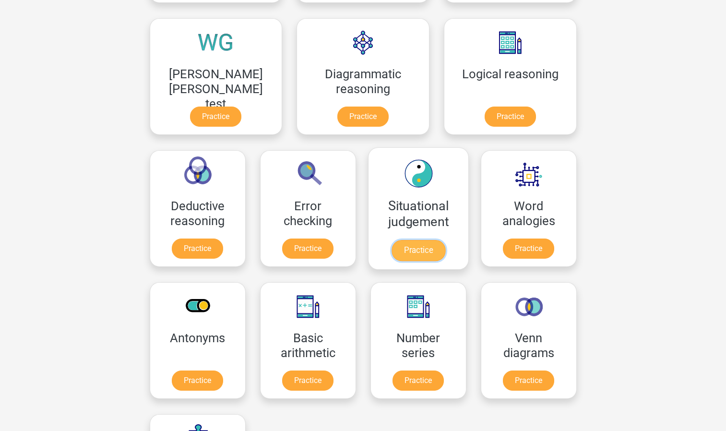
click at [391, 251] on link "Practice" at bounding box center [418, 250] width 54 height 21
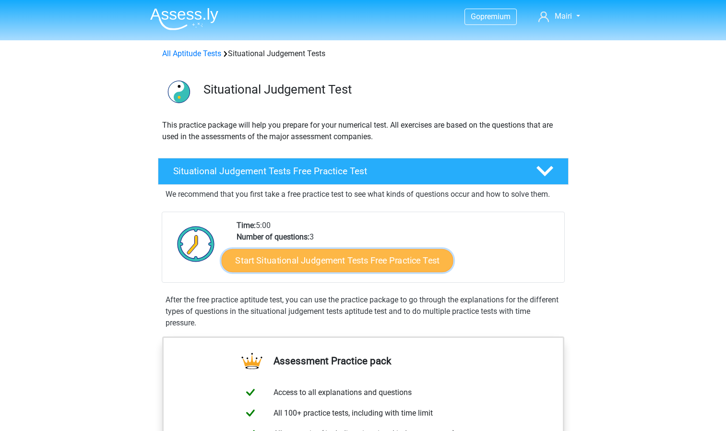
click at [254, 259] on link "Start Situational Judgement Tests Free Practice Test" at bounding box center [337, 260] width 232 height 23
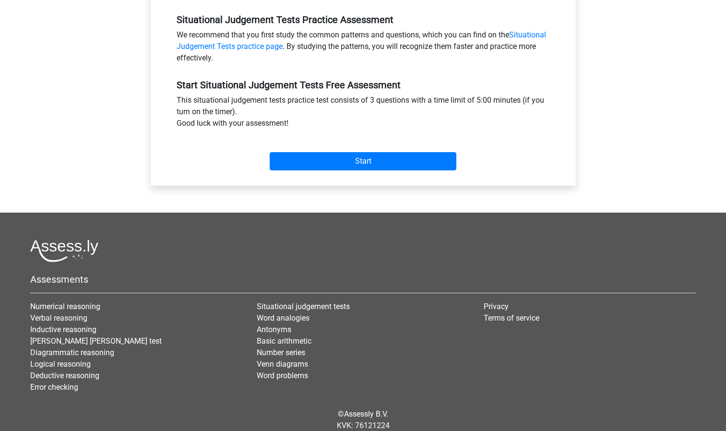
scroll to position [293, 0]
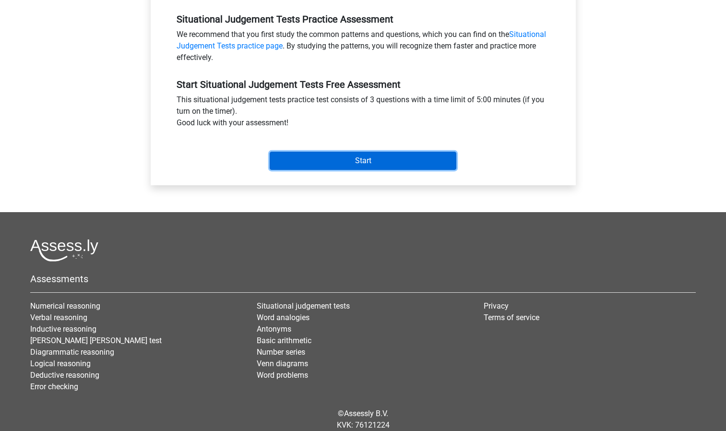
click at [321, 162] on input "Start" at bounding box center [363, 161] width 187 height 18
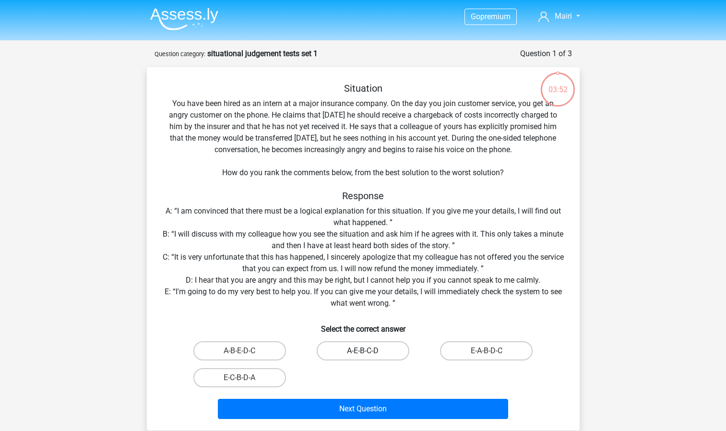
click at [350, 350] on label "A-E-B-C-D" at bounding box center [363, 350] width 93 height 19
click at [363, 351] on input "A-E-B-C-D" at bounding box center [366, 354] width 6 height 6
radio input "true"
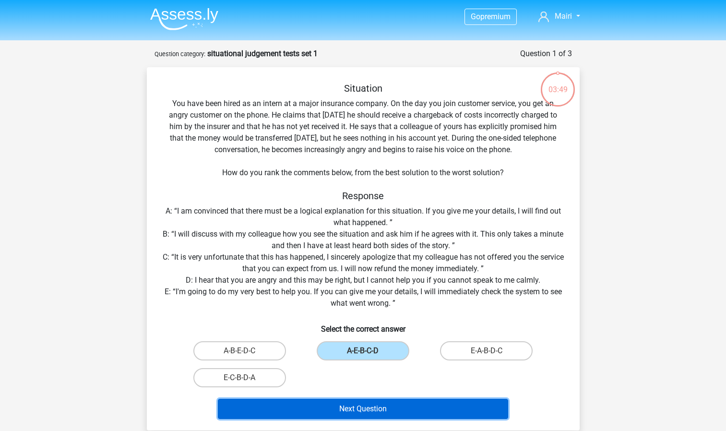
click at [327, 407] on button "Next Question" at bounding box center [363, 409] width 290 height 20
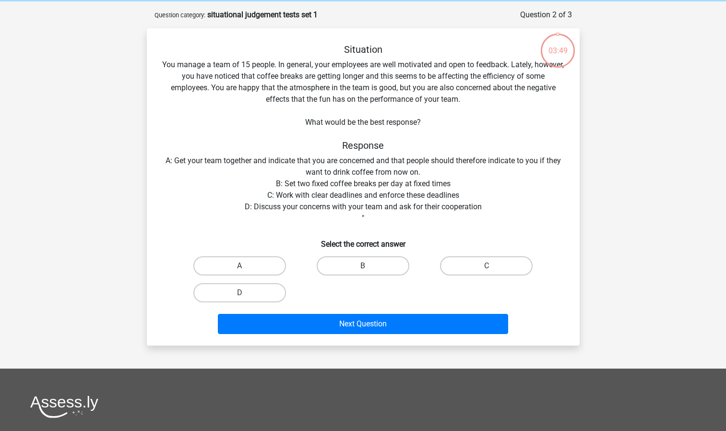
scroll to position [48, 0]
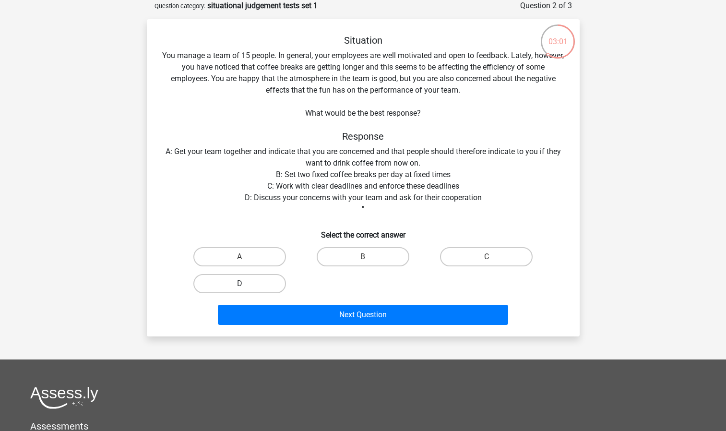
click at [230, 280] on label "D" at bounding box center [239, 283] width 93 height 19
click at [239, 283] on input "D" at bounding box center [242, 286] width 6 height 6
radio input "true"
click at [280, 327] on div "Next Question" at bounding box center [363, 317] width 370 height 24
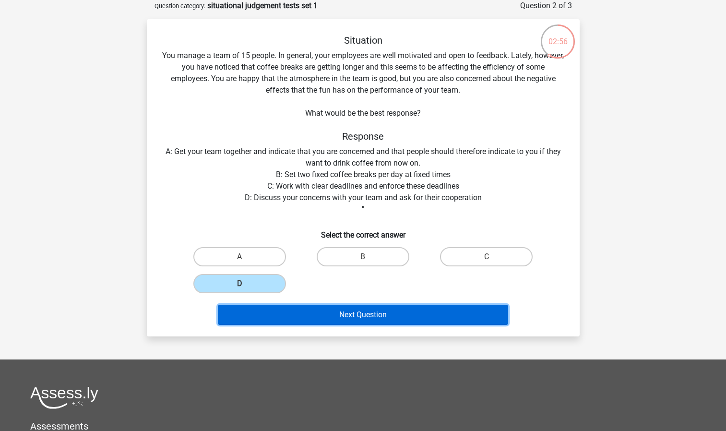
click at [289, 318] on button "Next Question" at bounding box center [363, 315] width 290 height 20
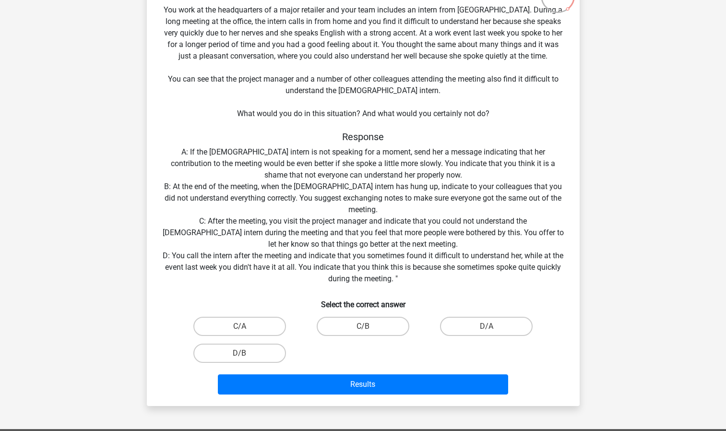
scroll to position [104, 0]
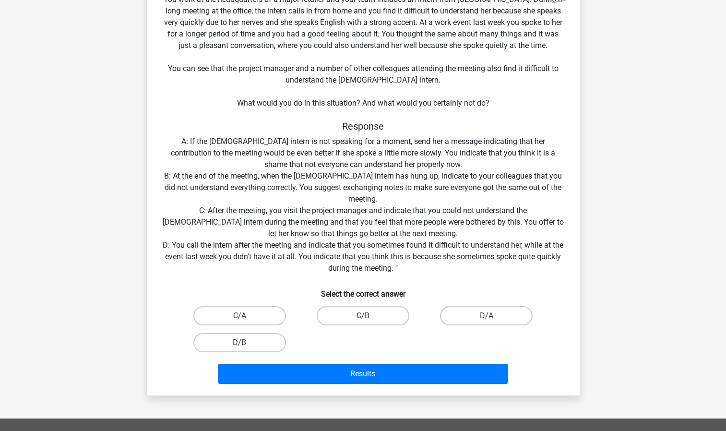
click at [239, 317] on input "C/A" at bounding box center [242, 319] width 6 height 6
radio input "true"
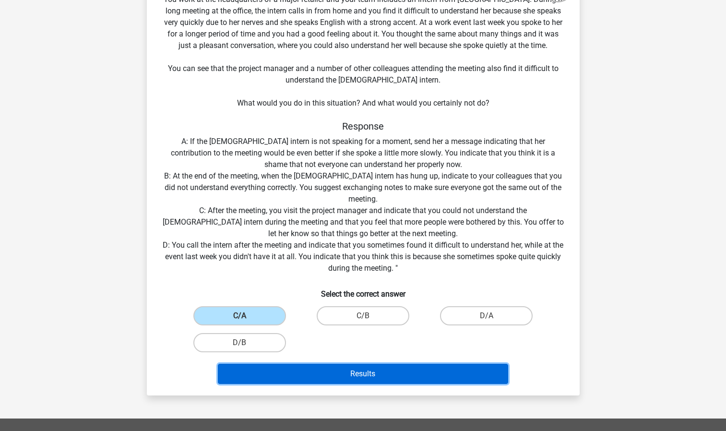
click at [286, 370] on button "Results" at bounding box center [363, 374] width 290 height 20
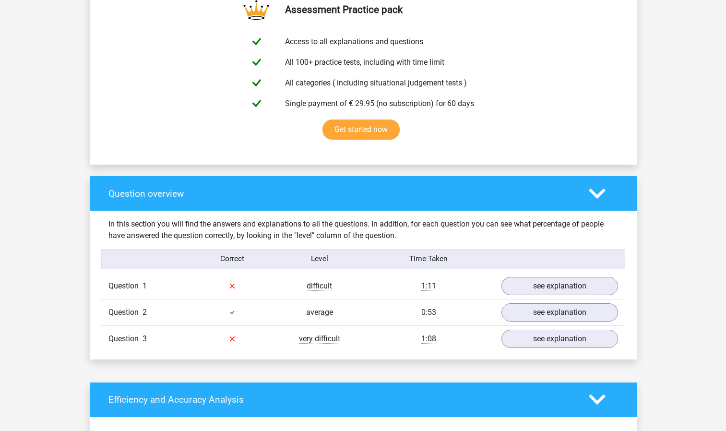
scroll to position [535, 0]
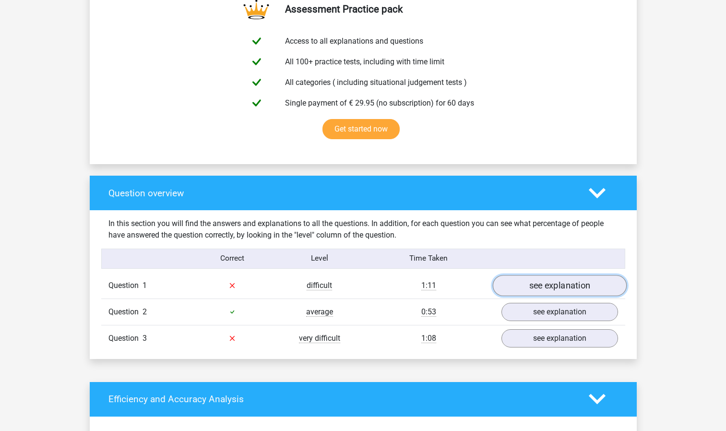
click at [536, 293] on link "see explanation" at bounding box center [559, 285] width 134 height 21
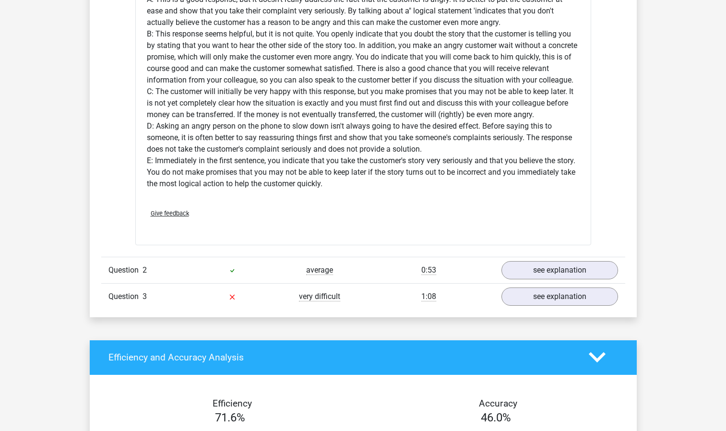
scroll to position [1196, 0]
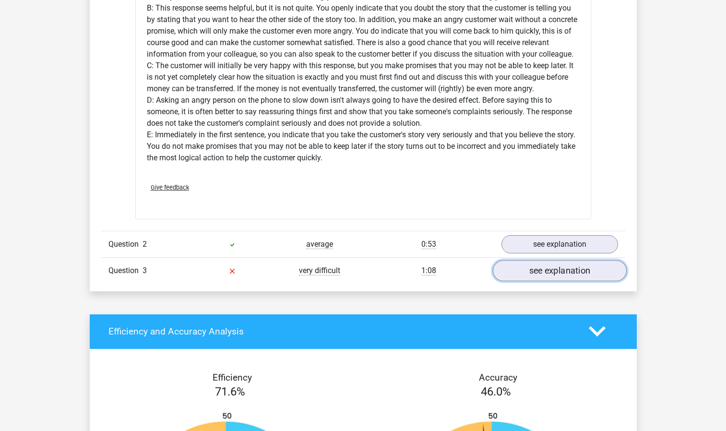
click at [549, 277] on link "see explanation" at bounding box center [559, 270] width 134 height 21
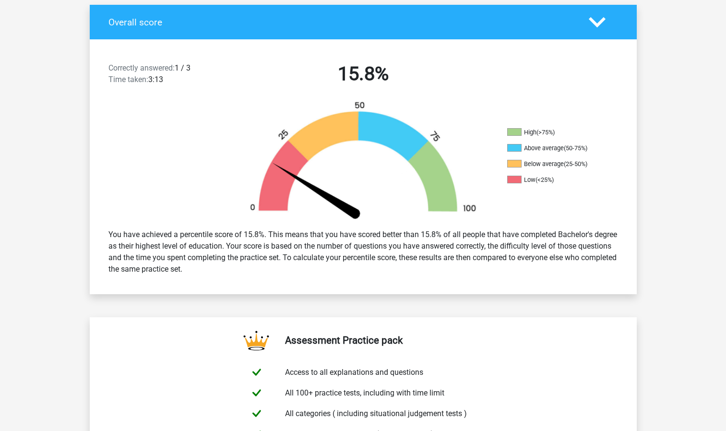
scroll to position [0, 0]
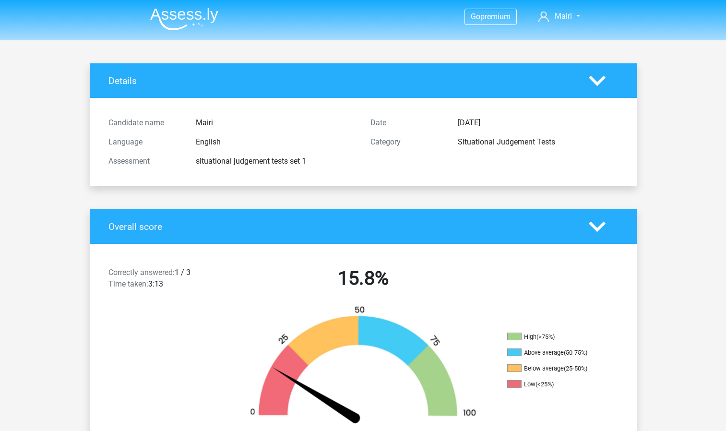
click at [180, 16] on img at bounding box center [184, 19] width 68 height 23
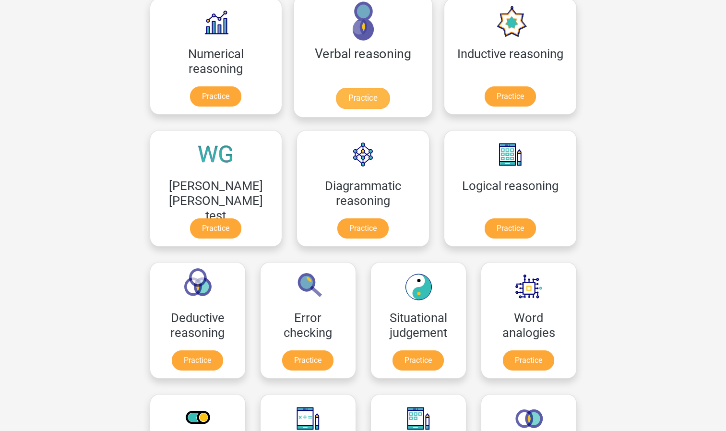
scroll to position [157, 0]
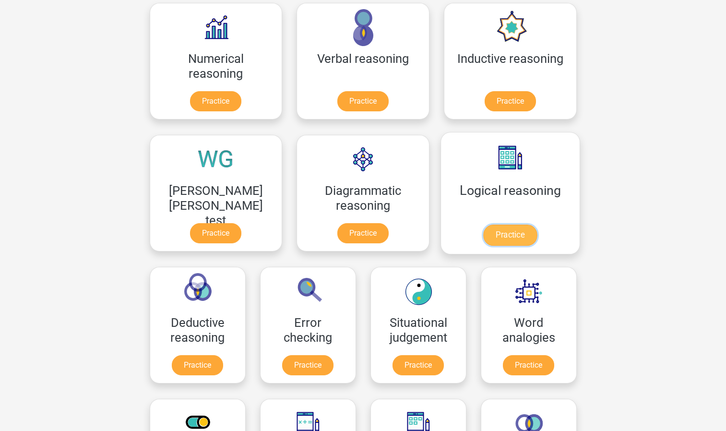
click at [483, 240] on link "Practice" at bounding box center [510, 234] width 54 height 21
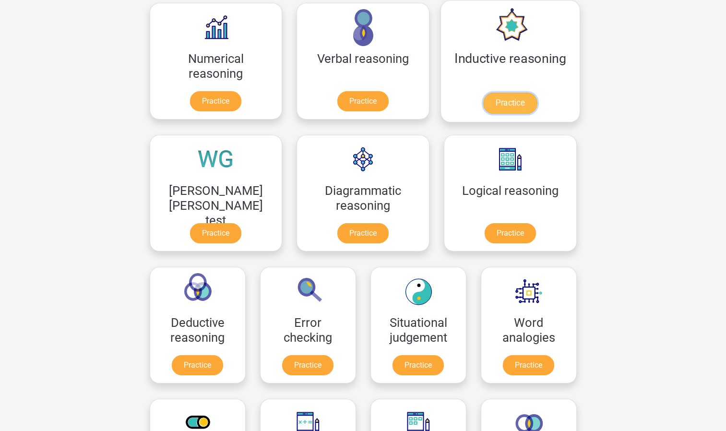
click at [483, 105] on link "Practice" at bounding box center [510, 103] width 54 height 21
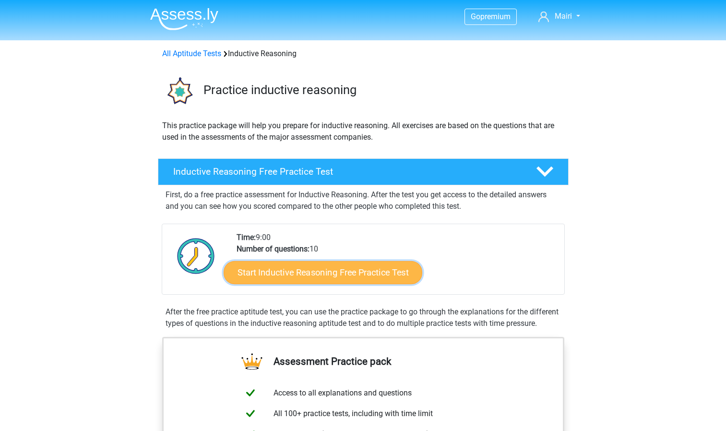
click at [339, 275] on link "Start Inductive Reasoning Free Practice Test" at bounding box center [323, 271] width 199 height 23
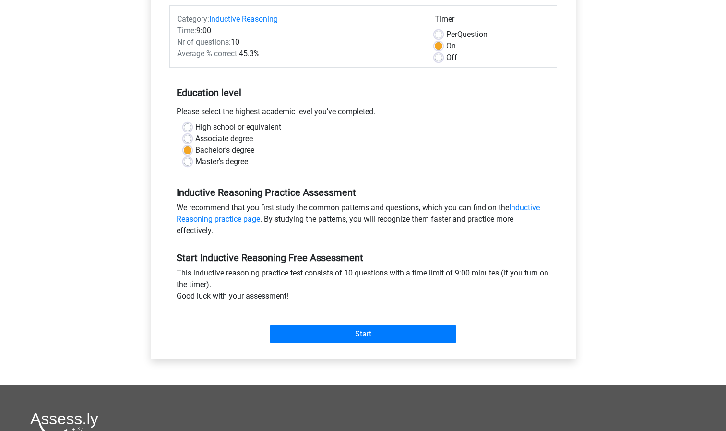
scroll to position [107, 0]
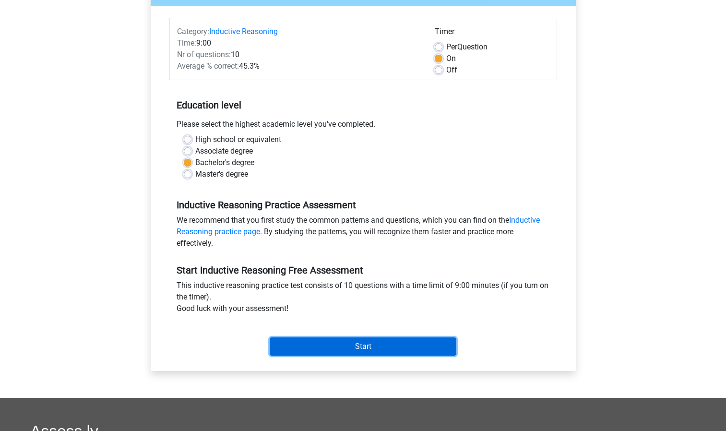
click at [328, 348] on input "Start" at bounding box center [363, 346] width 187 height 18
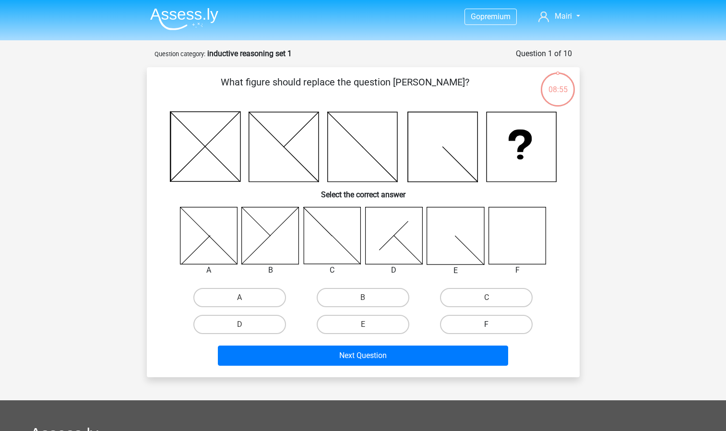
click at [463, 329] on label "F" at bounding box center [486, 324] width 93 height 19
click at [486, 329] on input "F" at bounding box center [489, 327] width 6 height 6
radio input "true"
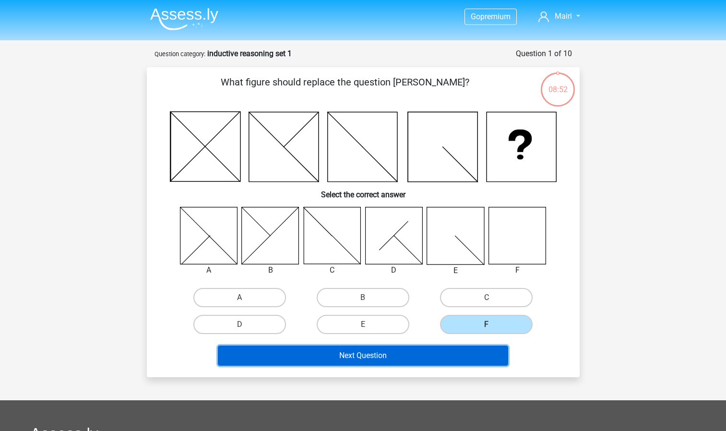
click at [410, 355] on button "Next Question" at bounding box center [363, 355] width 290 height 20
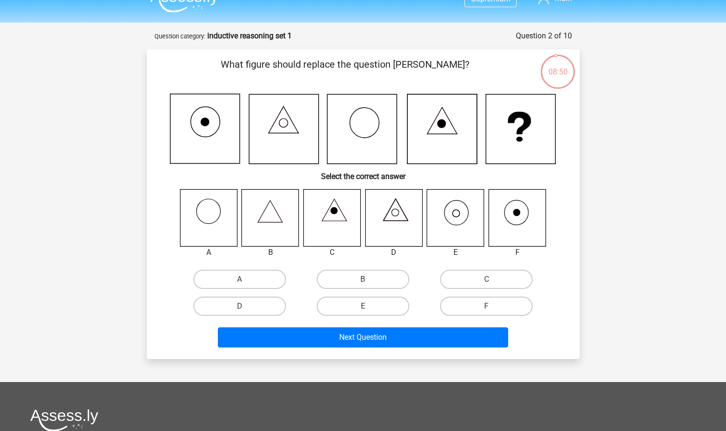
scroll to position [16, 0]
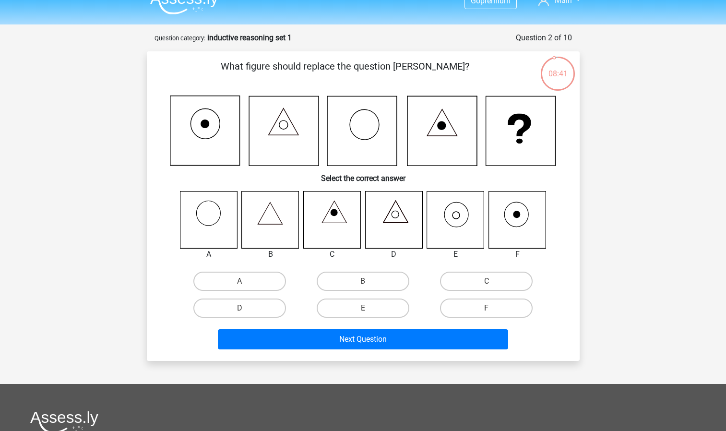
click at [455, 202] on icon at bounding box center [455, 219] width 57 height 57
click at [340, 306] on label "E" at bounding box center [363, 307] width 93 height 19
click at [363, 308] on input "E" at bounding box center [366, 311] width 6 height 6
radio input "true"
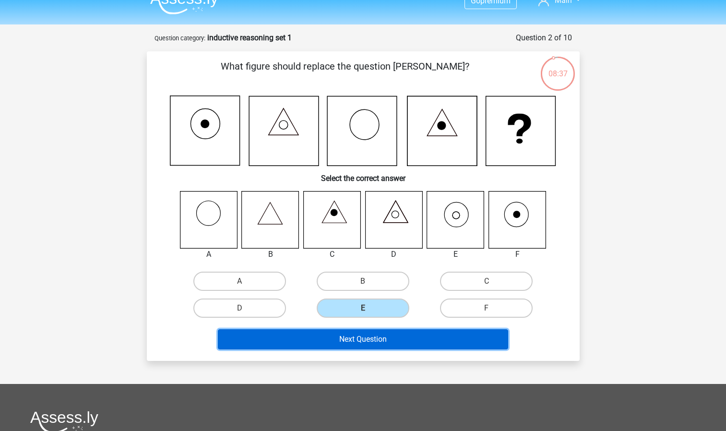
click at [336, 341] on button "Next Question" at bounding box center [363, 339] width 290 height 20
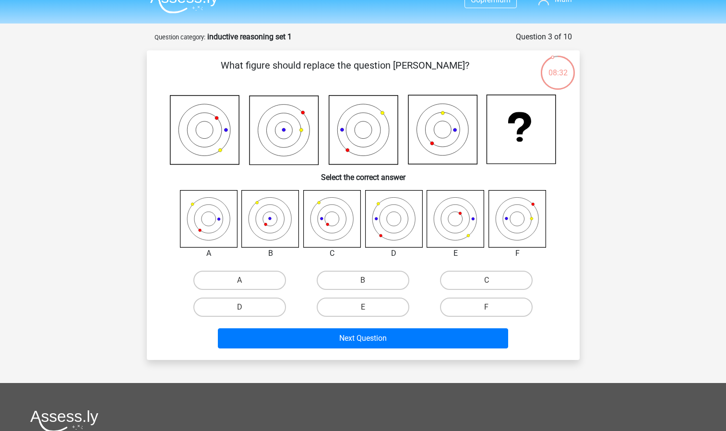
scroll to position [16, 0]
click at [323, 223] on icon at bounding box center [331, 218] width 57 height 57
click at [484, 285] on label "C" at bounding box center [486, 280] width 93 height 19
click at [486, 285] on input "C" at bounding box center [489, 284] width 6 height 6
radio input "true"
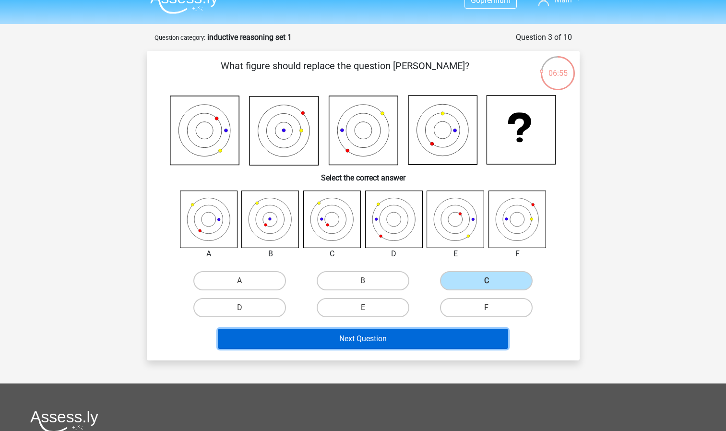
click at [431, 337] on button "Next Question" at bounding box center [363, 339] width 290 height 20
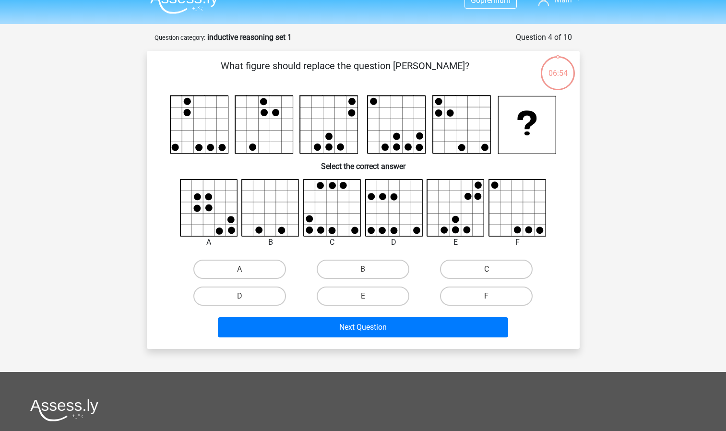
scroll to position [48, 0]
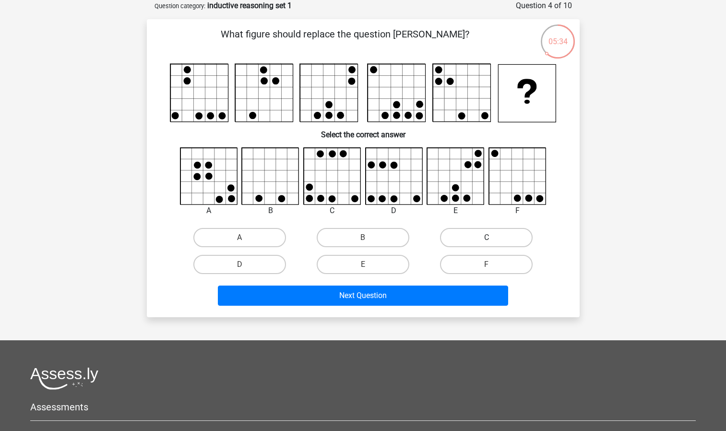
click at [468, 235] on label "C" at bounding box center [486, 237] width 93 height 19
click at [486, 237] on input "C" at bounding box center [489, 240] width 6 height 6
radio input "true"
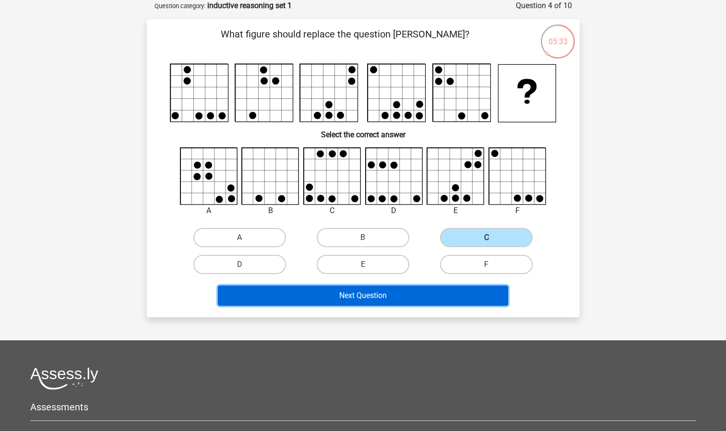
click at [398, 288] on button "Next Question" at bounding box center [363, 295] width 290 height 20
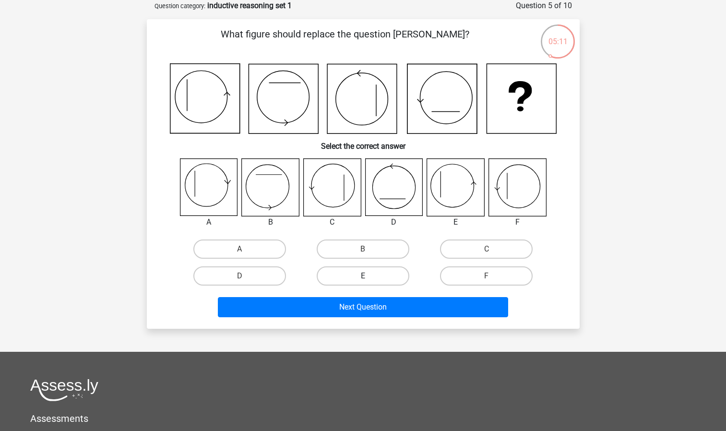
click at [380, 282] on label "E" at bounding box center [363, 275] width 93 height 19
click at [369, 282] on input "E" at bounding box center [366, 279] width 6 height 6
radio input "true"
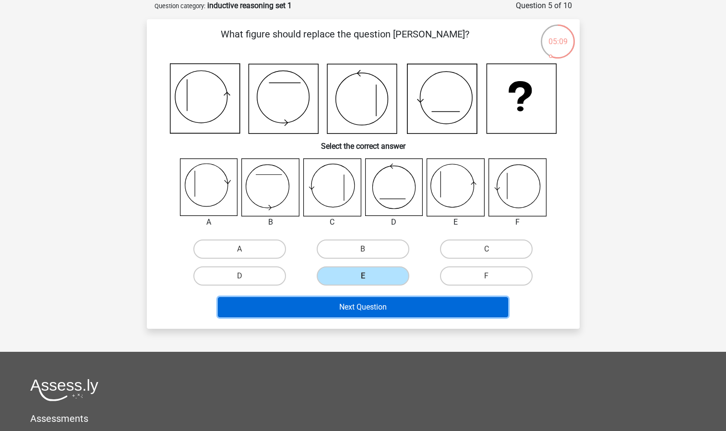
click at [368, 305] on button "Next Question" at bounding box center [363, 307] width 290 height 20
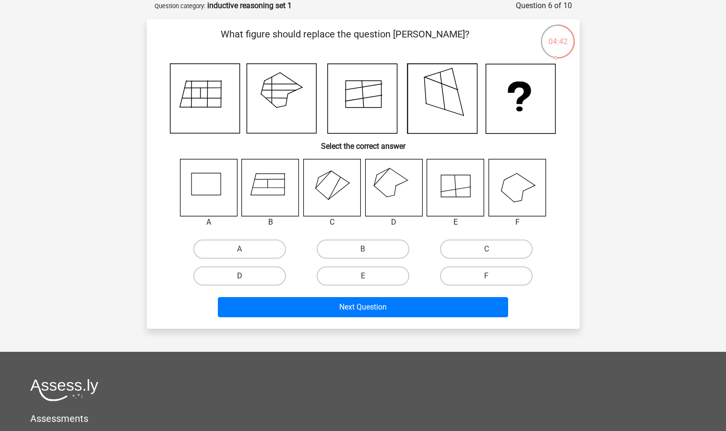
click at [249, 272] on label "D" at bounding box center [239, 275] width 93 height 19
click at [246, 276] on input "D" at bounding box center [242, 279] width 6 height 6
radio input "true"
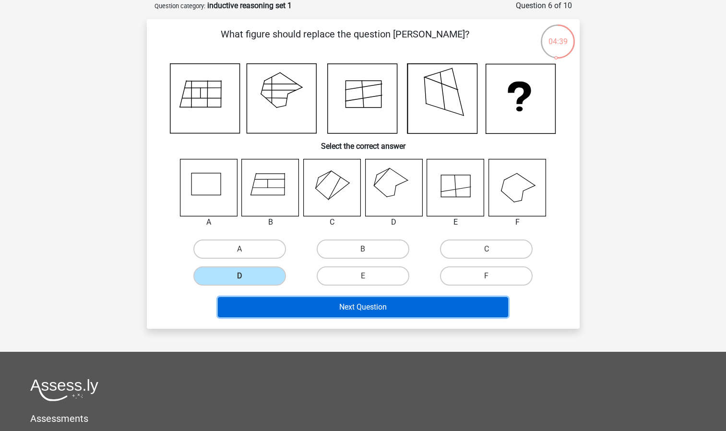
click at [245, 316] on button "Next Question" at bounding box center [363, 307] width 290 height 20
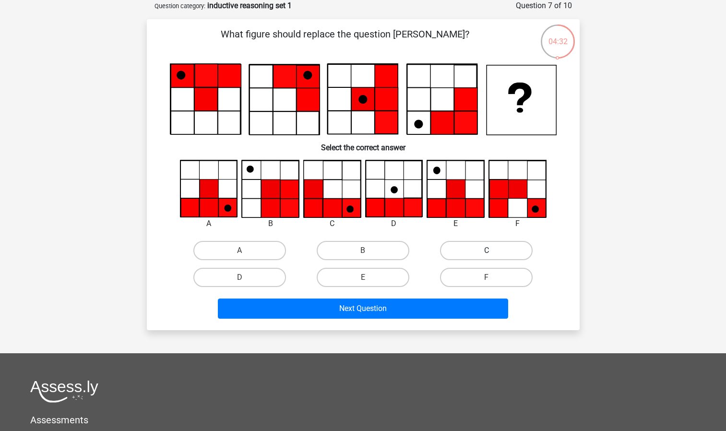
click at [507, 242] on label "C" at bounding box center [486, 250] width 93 height 19
click at [493, 250] on input "C" at bounding box center [489, 253] width 6 height 6
radio input "true"
click at [227, 246] on label "A" at bounding box center [239, 250] width 93 height 19
click at [239, 250] on input "A" at bounding box center [242, 253] width 6 height 6
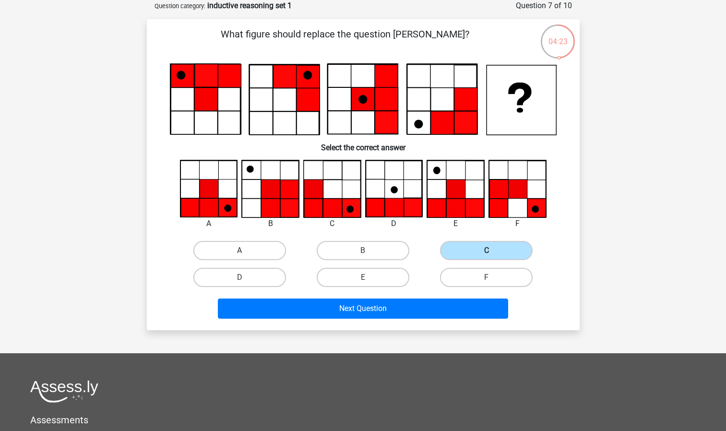
radio input "true"
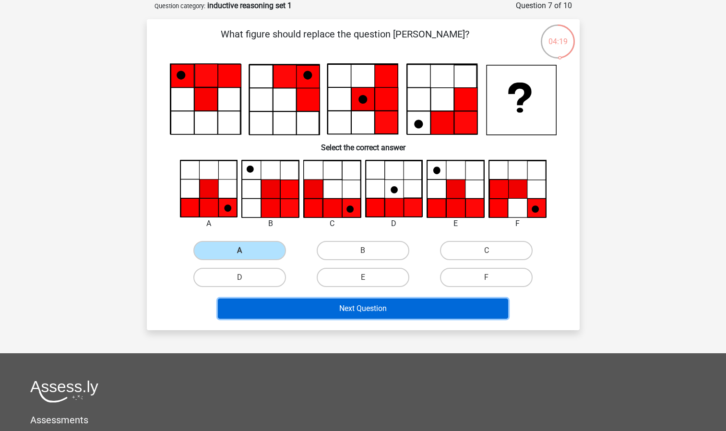
click at [259, 311] on button "Next Question" at bounding box center [363, 308] width 290 height 20
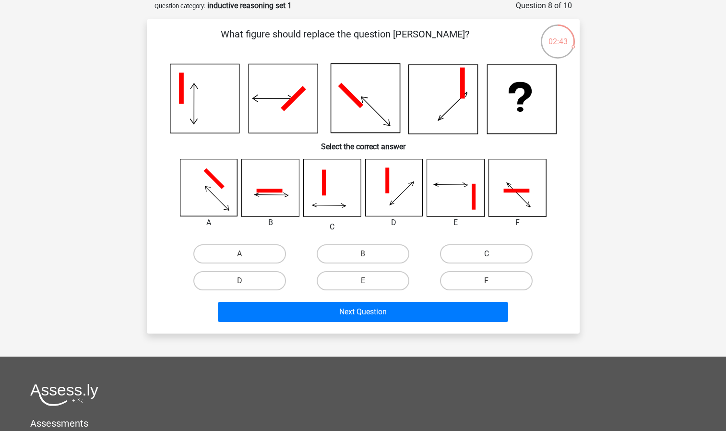
click at [476, 252] on label "C" at bounding box center [486, 253] width 93 height 19
click at [486, 254] on input "C" at bounding box center [489, 257] width 6 height 6
radio input "true"
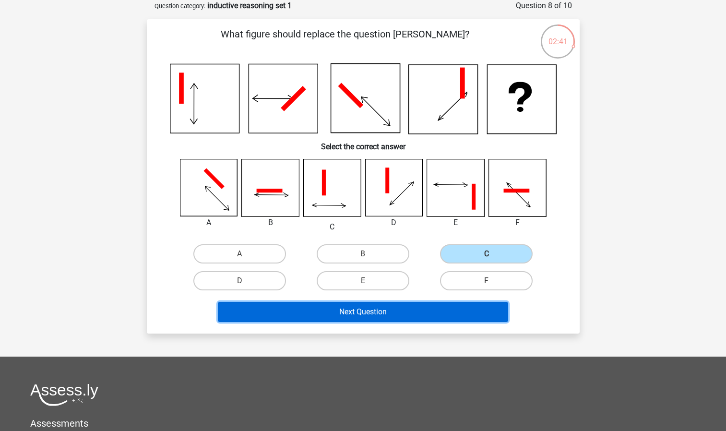
click at [373, 318] on button "Next Question" at bounding box center [363, 312] width 290 height 20
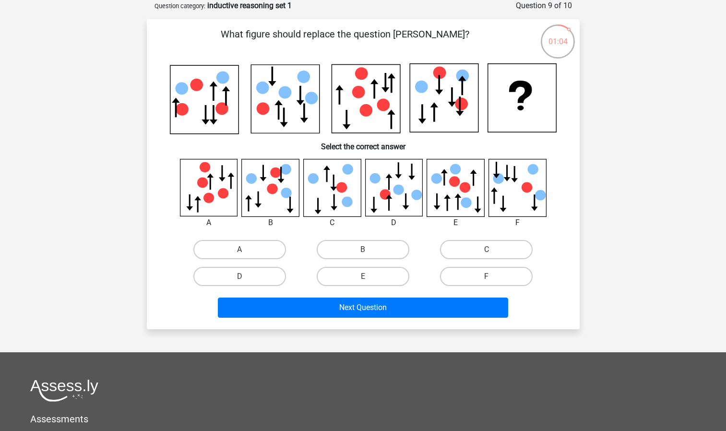
click at [393, 153] on div "What figure should replace the question [PERSON_NAME]?" at bounding box center [363, 174] width 425 height 294
click at [390, 177] on icon at bounding box center [389, 182] width 7 height 16
click at [465, 244] on label "C" at bounding box center [486, 249] width 93 height 19
click at [486, 249] on input "C" at bounding box center [489, 252] width 6 height 6
radio input "true"
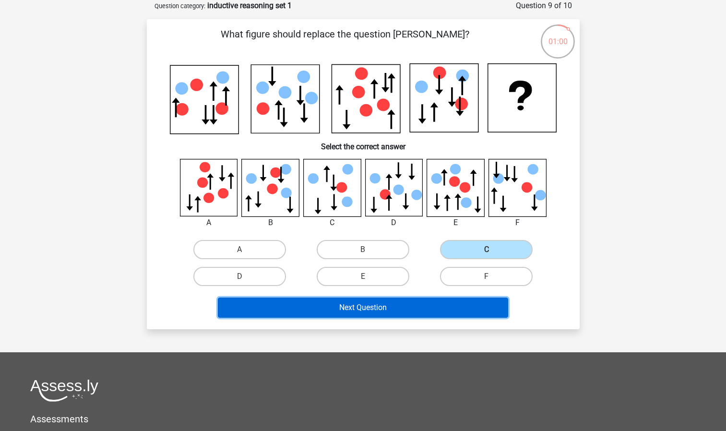
click at [407, 306] on button "Next Question" at bounding box center [363, 307] width 290 height 20
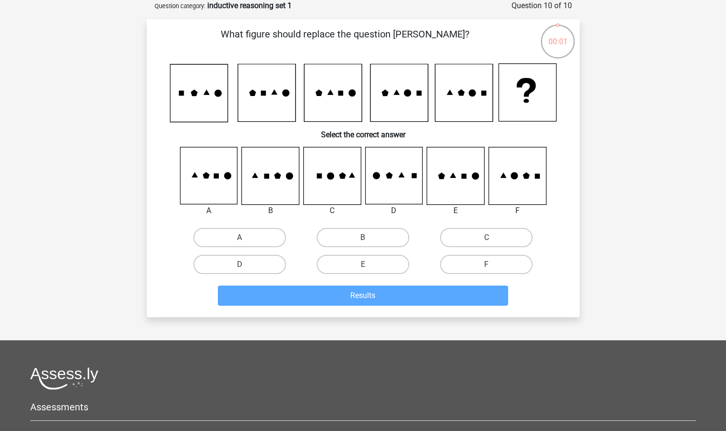
click at [245, 242] on input "A" at bounding box center [242, 240] width 6 height 6
radio input "true"
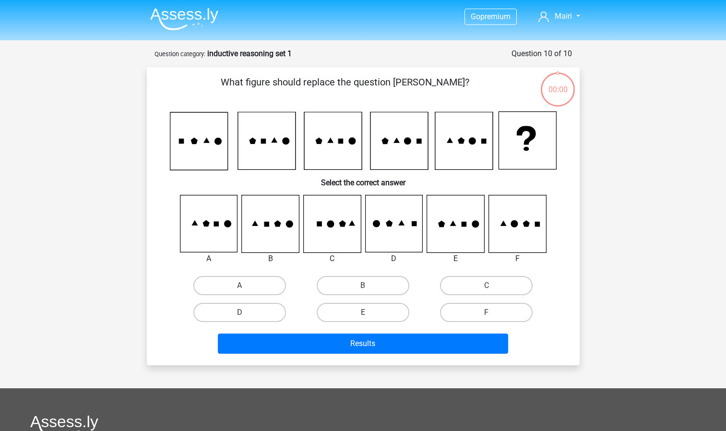
click at [236, 333] on button "Results" at bounding box center [363, 343] width 290 height 20
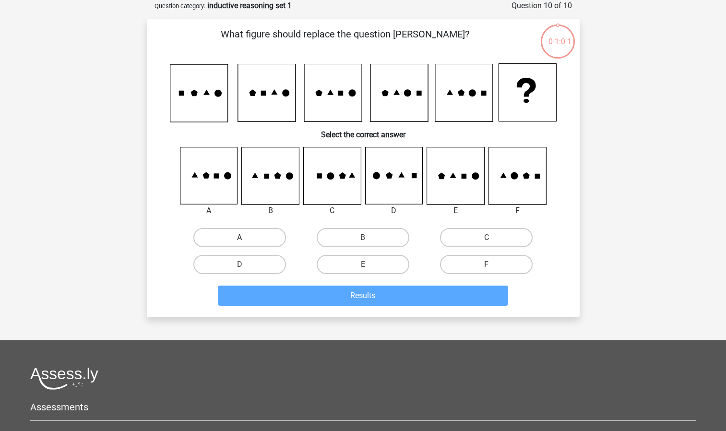
click at [232, 242] on label "A" at bounding box center [239, 237] width 93 height 19
click at [239, 242] on input "A" at bounding box center [242, 240] width 6 height 6
radio input "true"
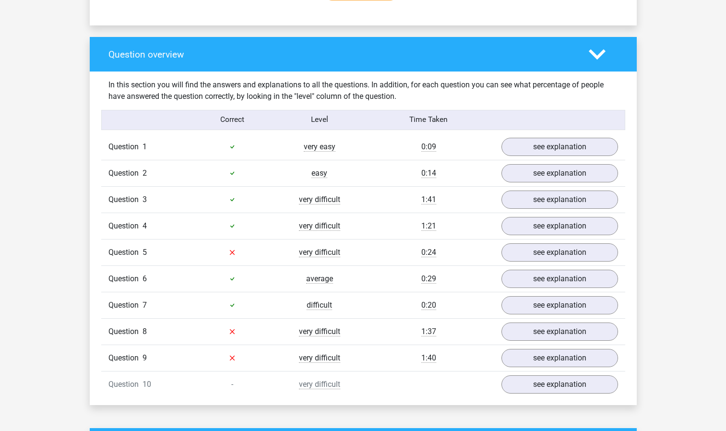
scroll to position [673, 0]
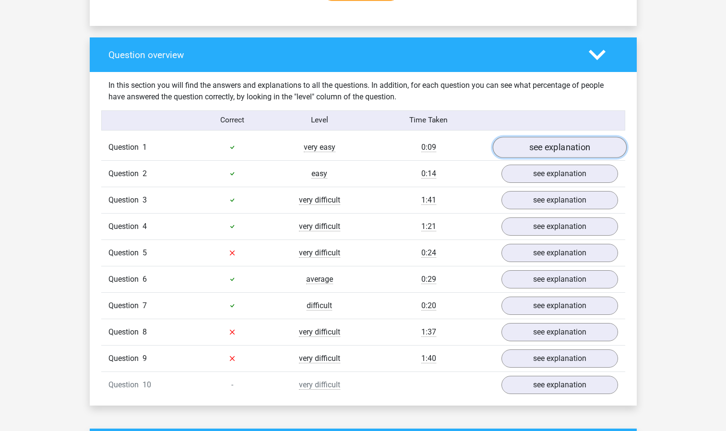
click at [546, 151] on link "see explanation" at bounding box center [559, 147] width 134 height 21
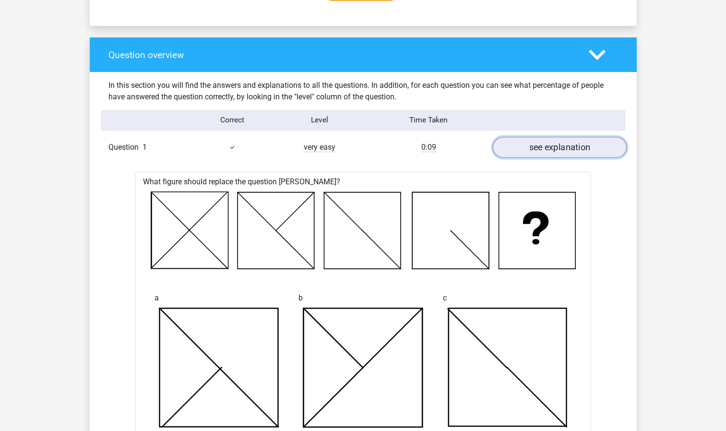
click at [540, 149] on link "see explanation" at bounding box center [559, 147] width 134 height 21
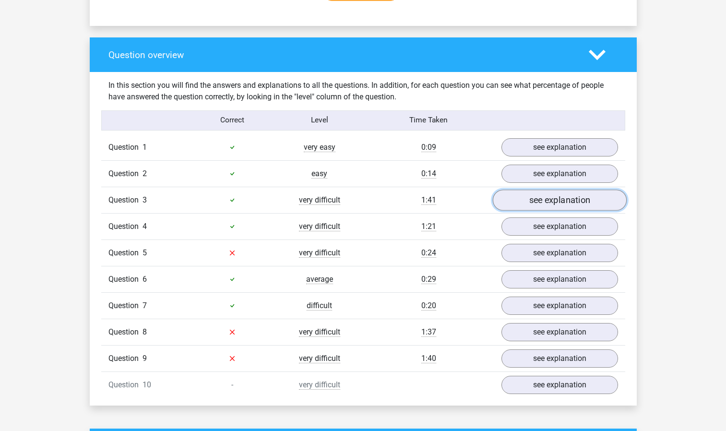
click at [534, 208] on link "see explanation" at bounding box center [559, 199] width 134 height 21
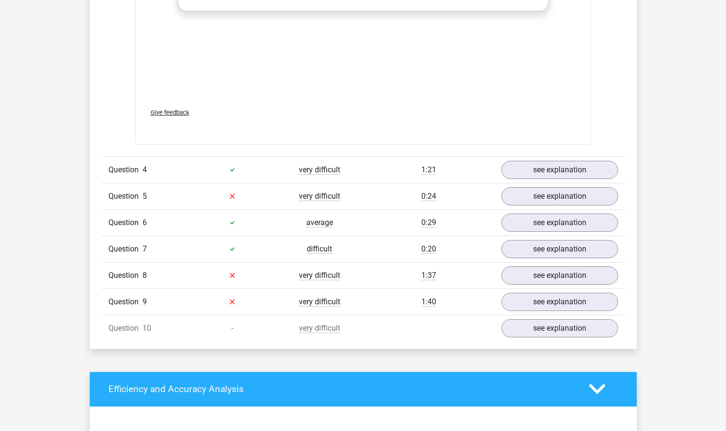
scroll to position [1581, 0]
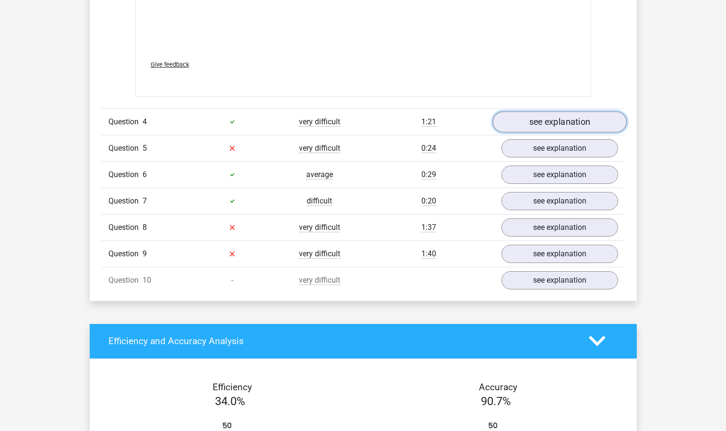
click at [528, 125] on link "see explanation" at bounding box center [559, 121] width 134 height 21
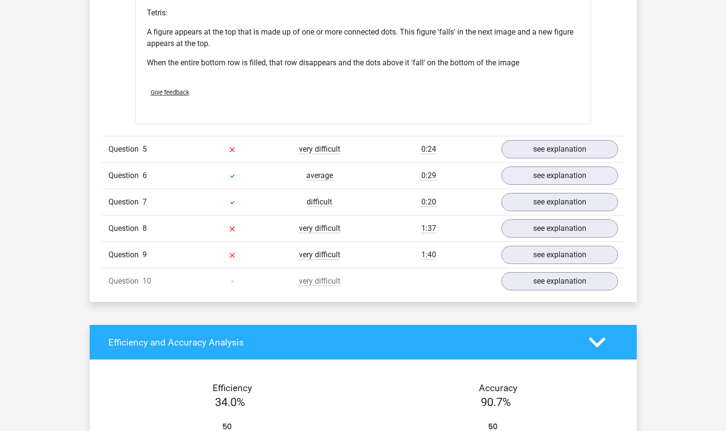
scroll to position [2152, 0]
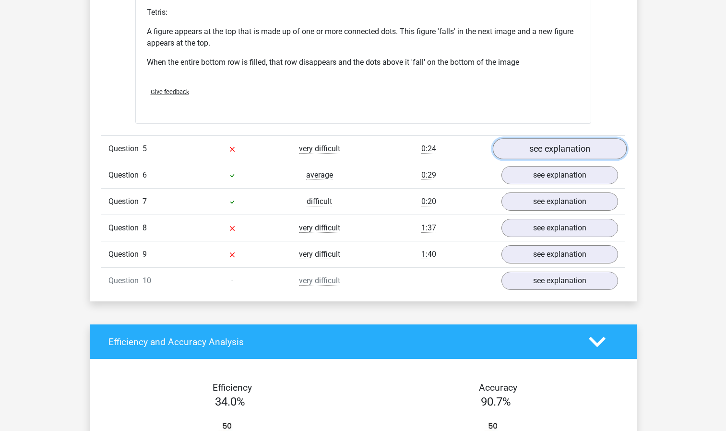
click at [541, 151] on link "see explanation" at bounding box center [559, 148] width 134 height 21
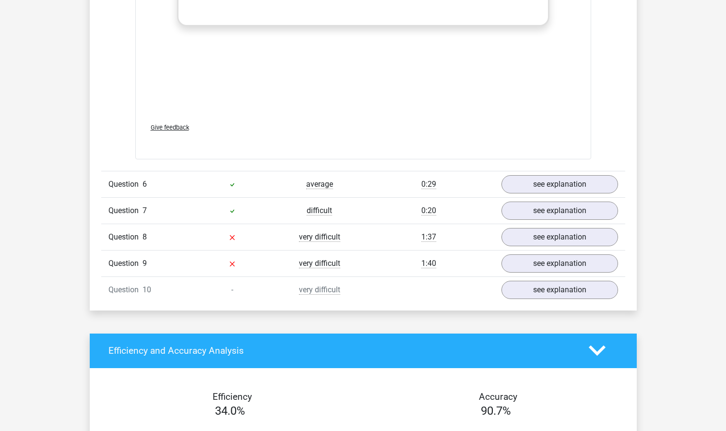
scroll to position [2947, 0]
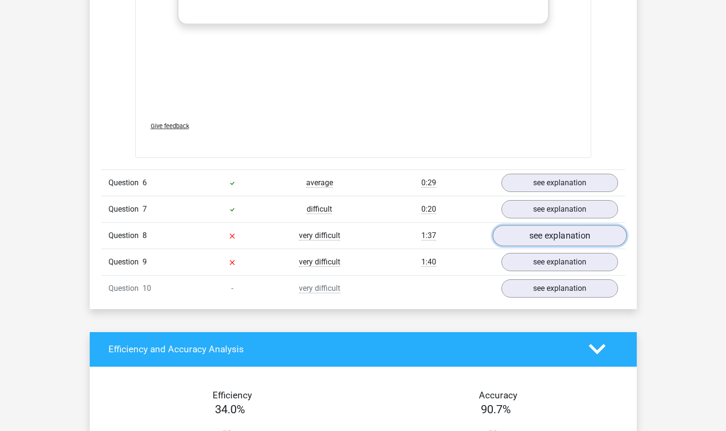
click at [524, 241] on link "see explanation" at bounding box center [559, 235] width 134 height 21
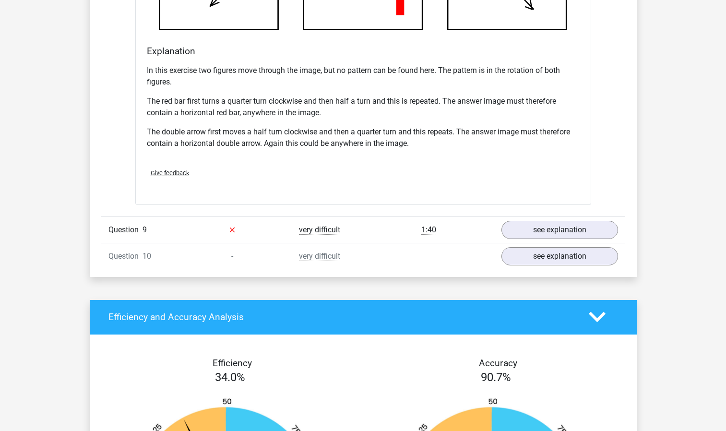
scroll to position [3605, 0]
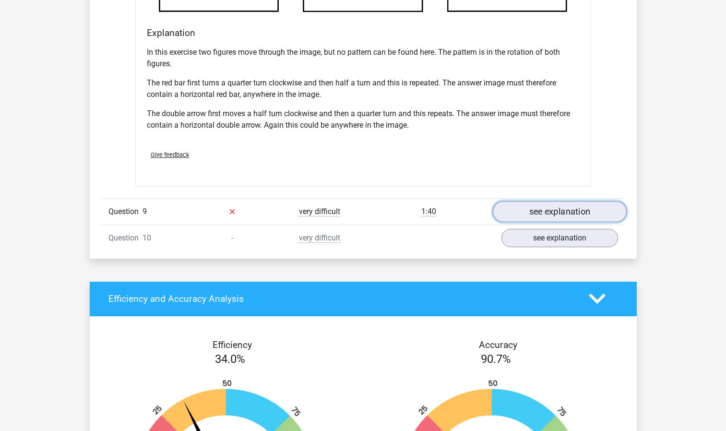
click at [551, 218] on link "see explanation" at bounding box center [559, 211] width 134 height 21
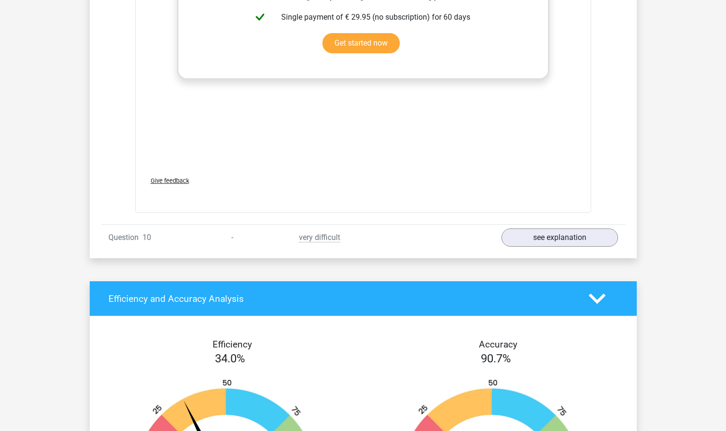
scroll to position [4408, 0]
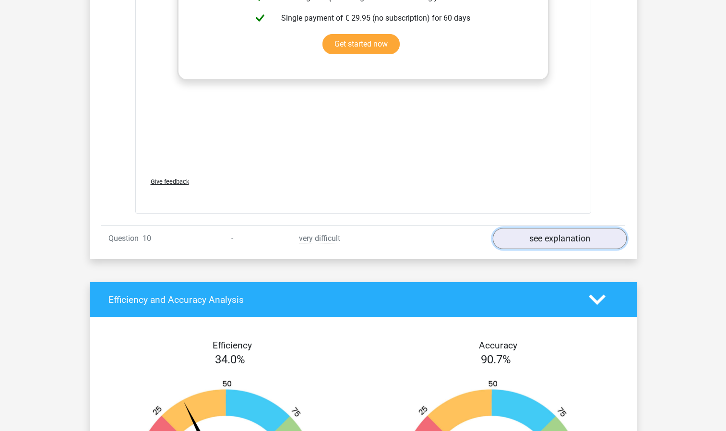
click at [536, 246] on link "see explanation" at bounding box center [559, 238] width 134 height 21
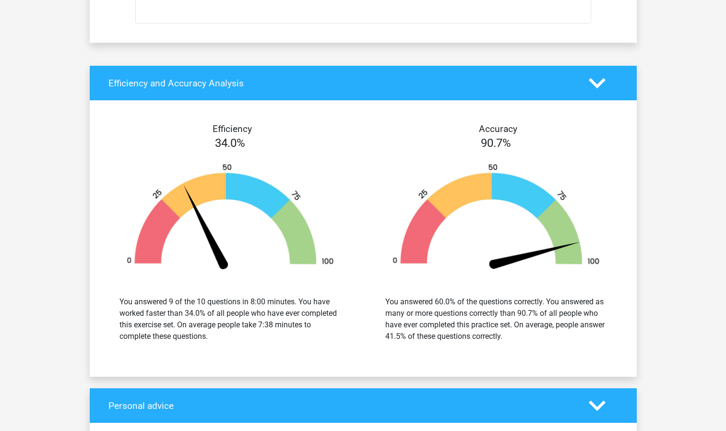
scroll to position [5416, 0]
